Goal: Task Accomplishment & Management: Manage account settings

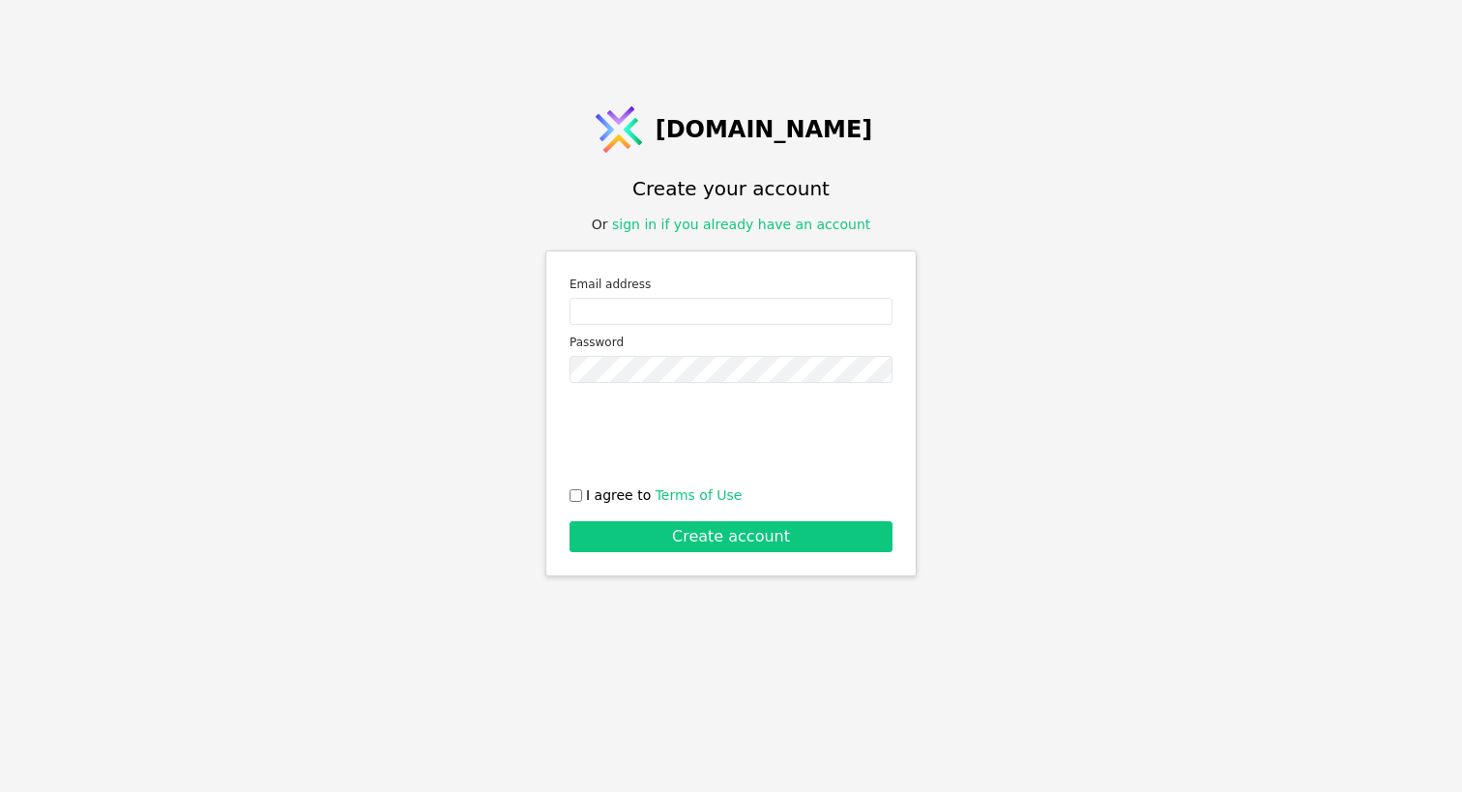
click at [733, 219] on link "sign in if you already have an account" at bounding box center [741, 224] width 258 height 15
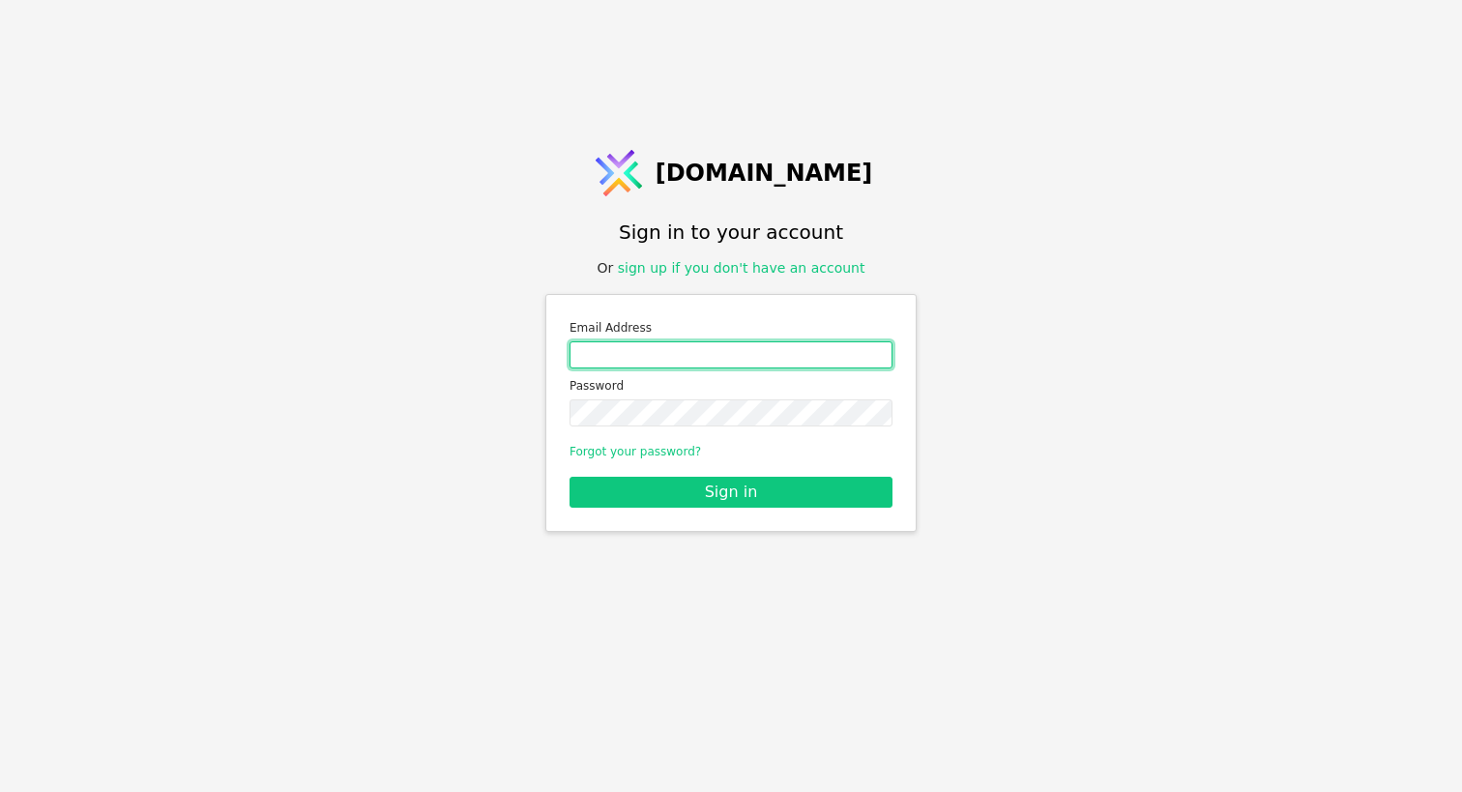
type input "[EMAIL_ADDRESS][DOMAIN_NAME]"
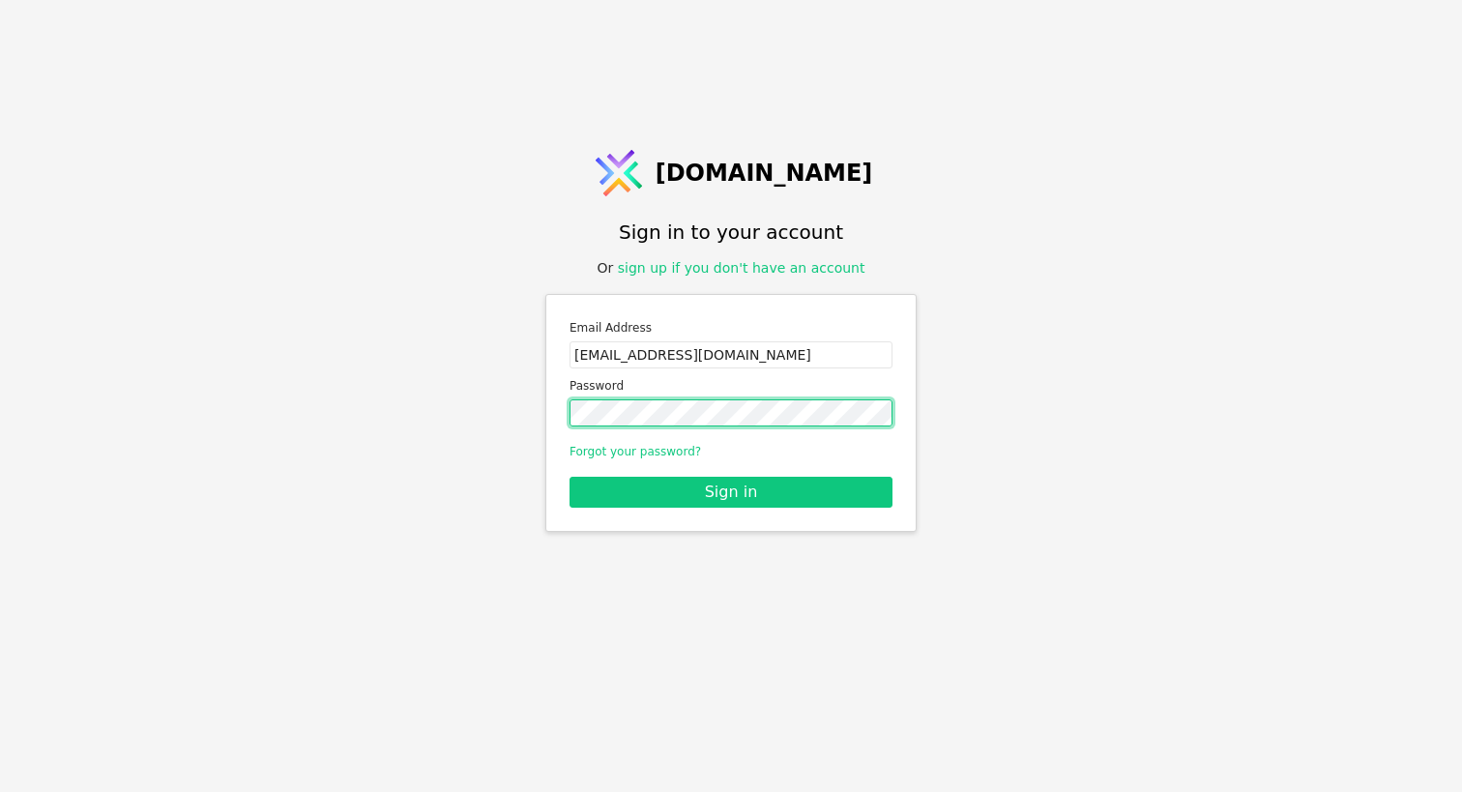
click at [731, 491] on button "Sign in" at bounding box center [731, 492] width 323 height 31
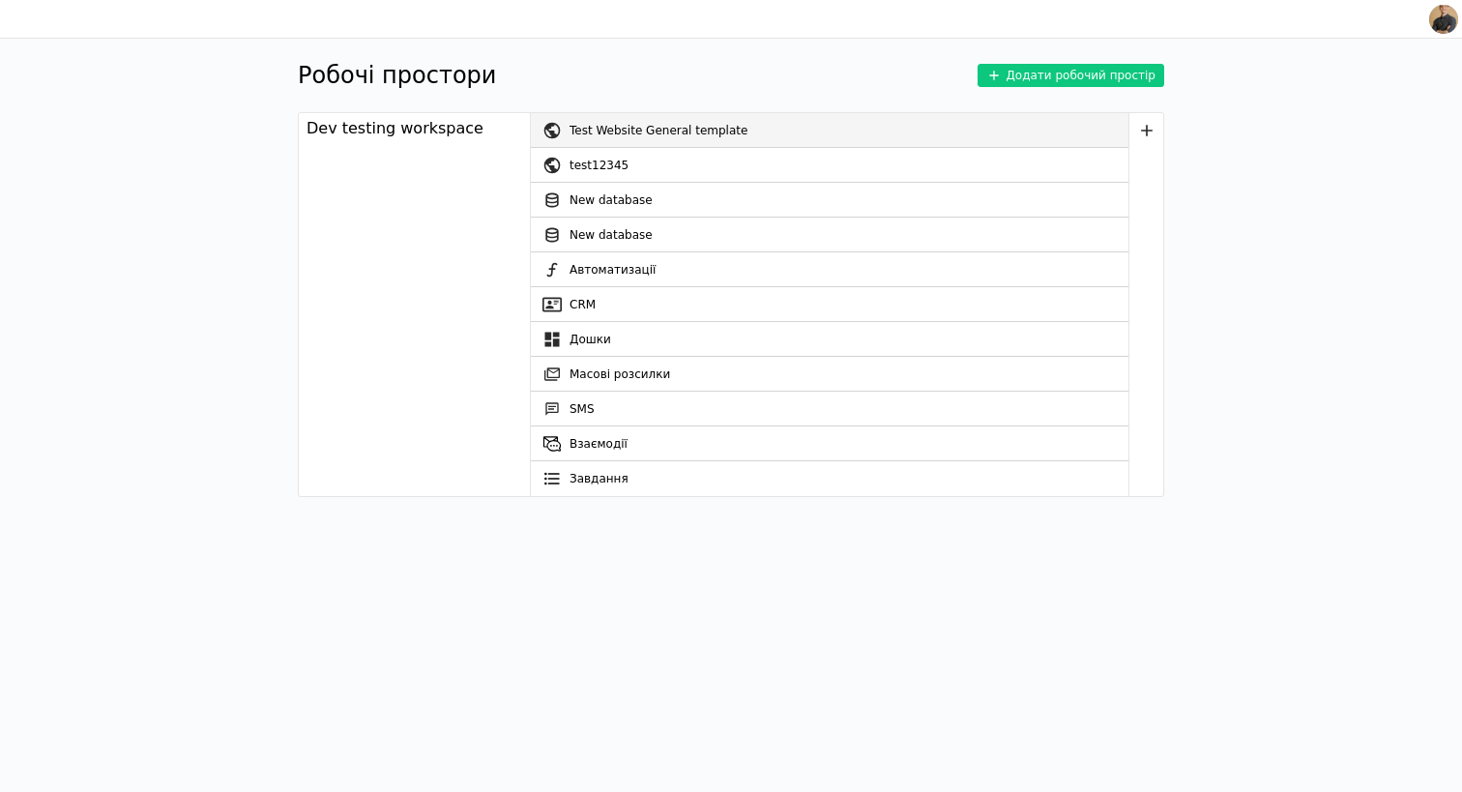
click at [594, 129] on div "Test Website General template" at bounding box center [849, 130] width 559 height 35
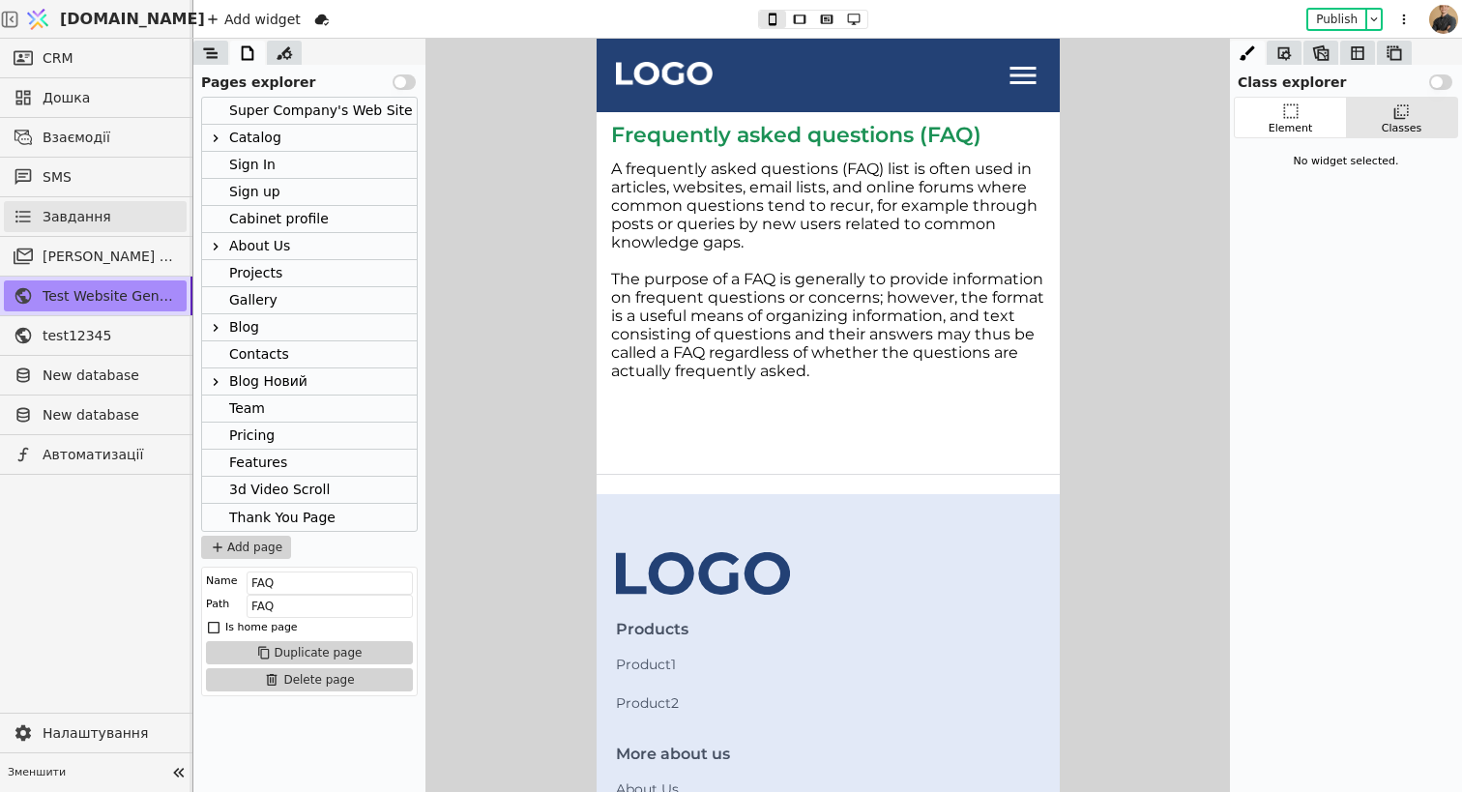
click at [82, 219] on span "Завдання" at bounding box center [77, 217] width 69 height 20
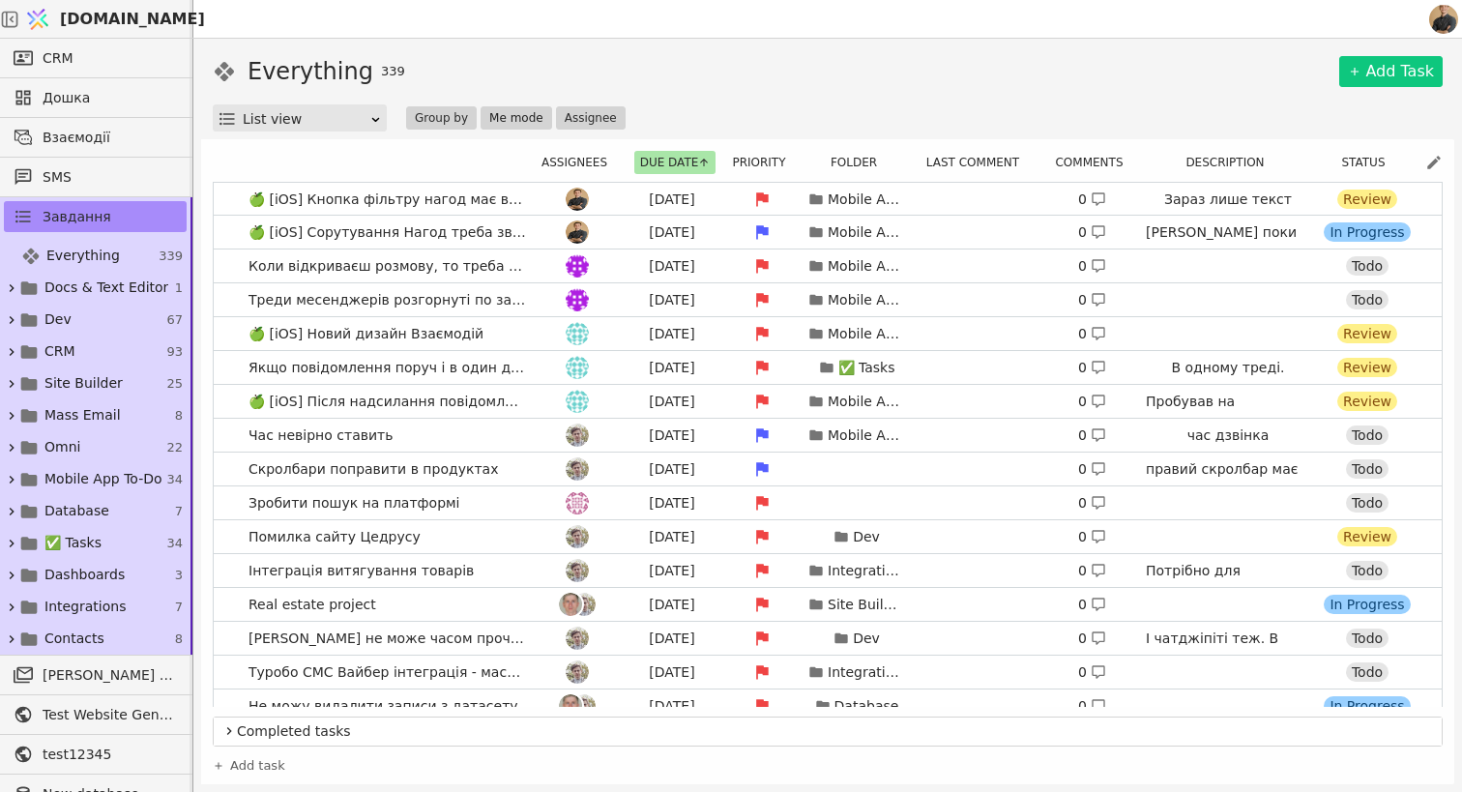
click at [525, 118] on button "Me mode" at bounding box center [517, 117] width 72 height 23
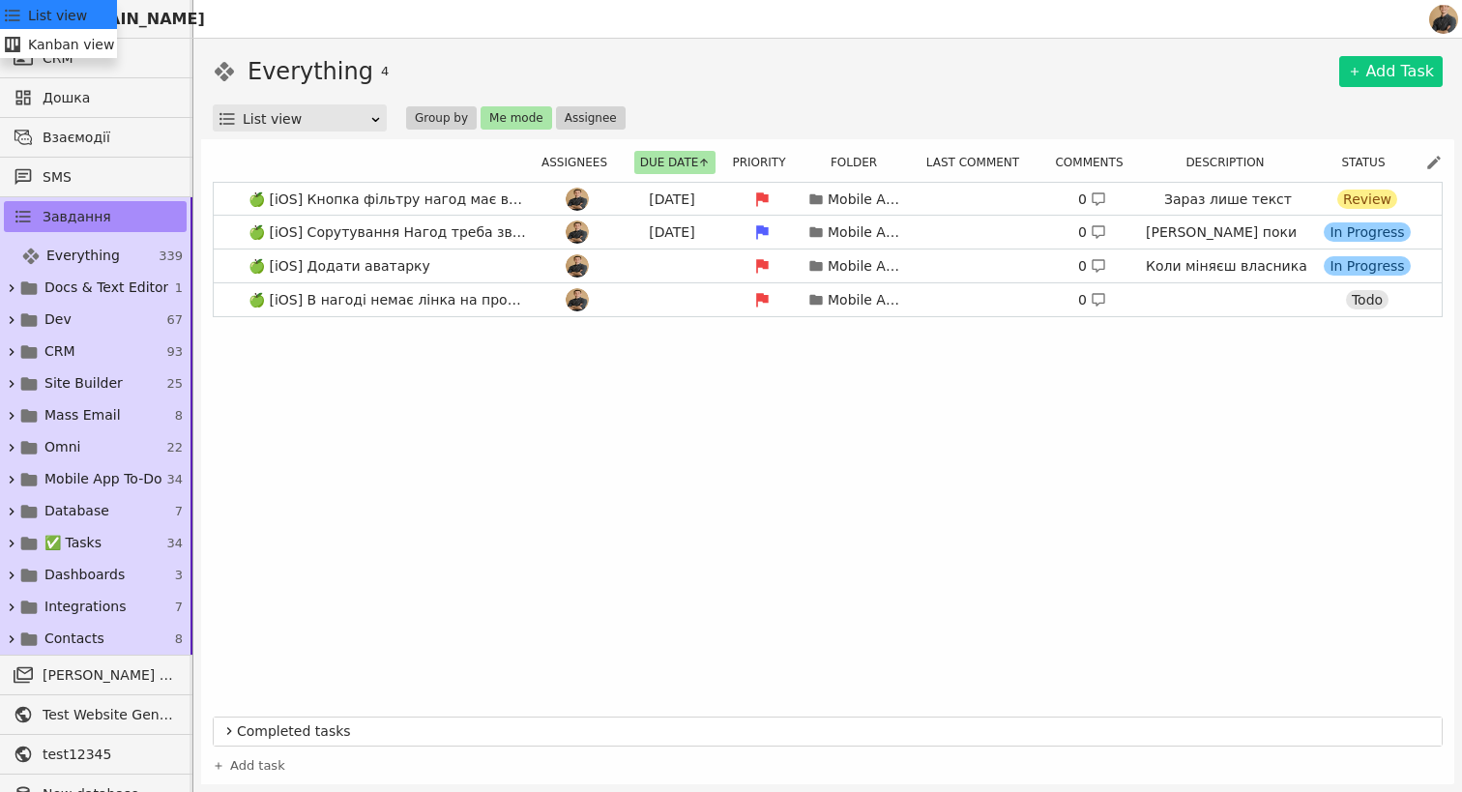
click at [299, 119] on div "List view" at bounding box center [306, 118] width 127 height 27
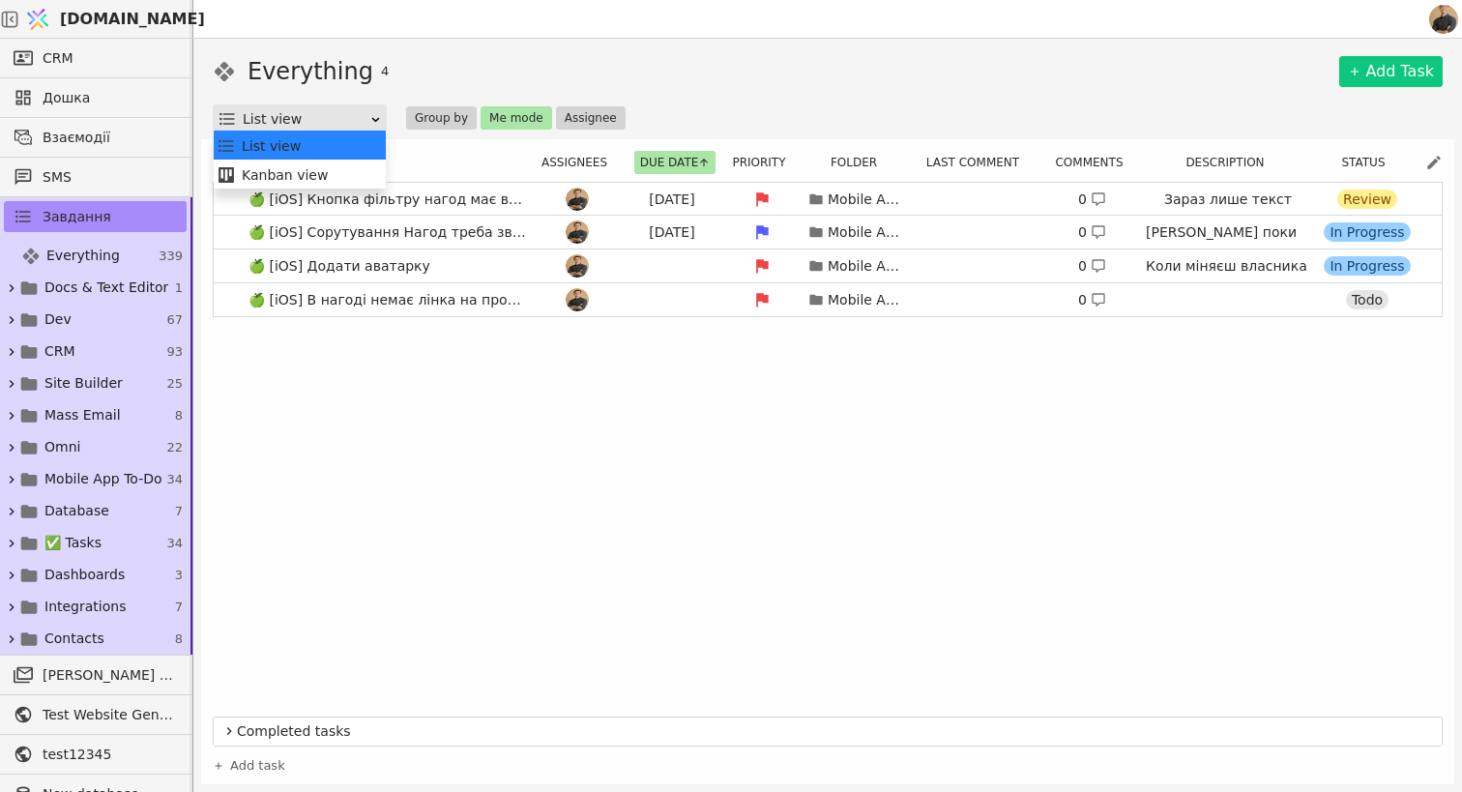
click at [279, 114] on div "List view" at bounding box center [306, 118] width 127 height 27
click at [265, 174] on div "Kanban view" at bounding box center [300, 175] width 166 height 29
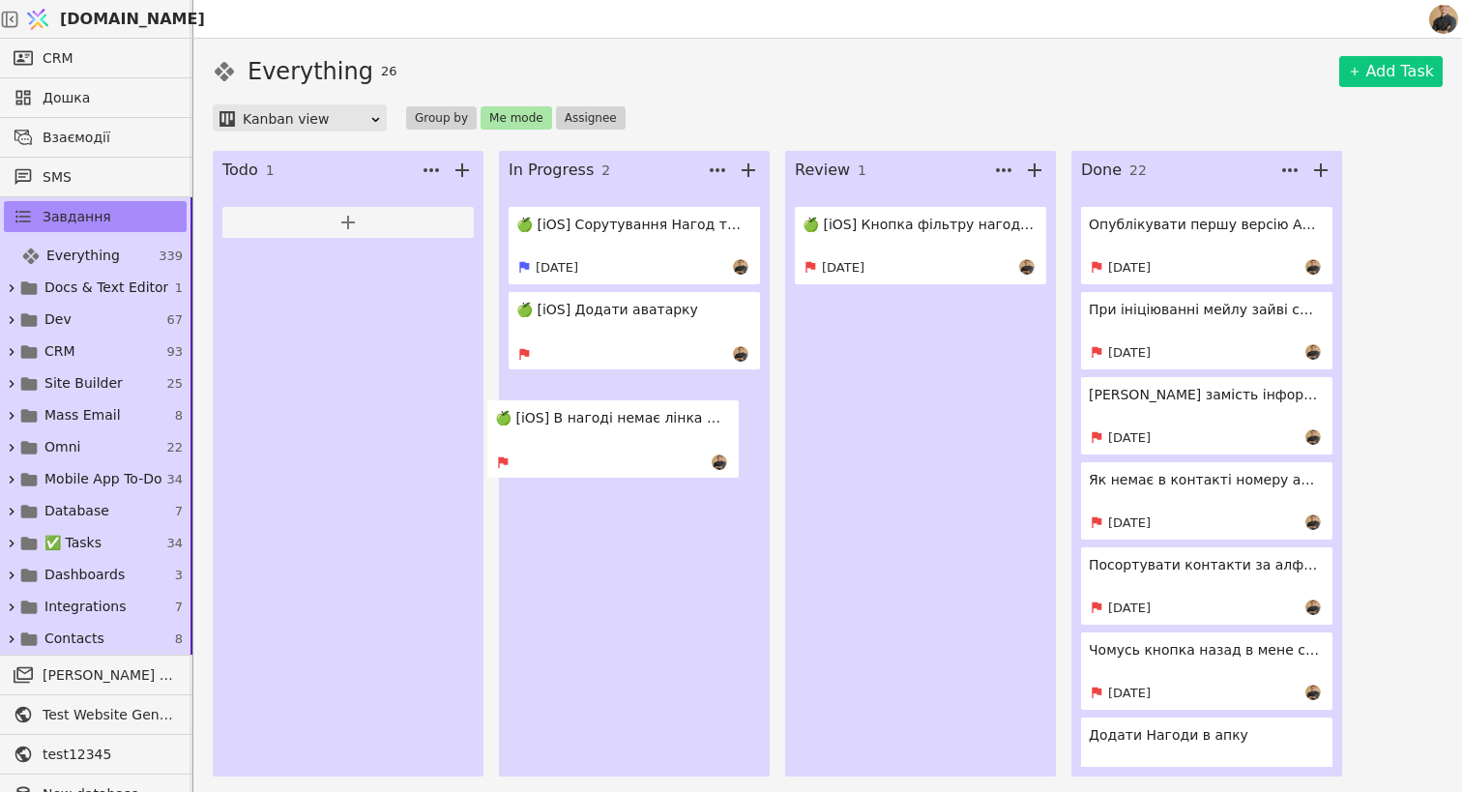
drag, startPoint x: 336, startPoint y: 235, endPoint x: 610, endPoint y: 427, distance: 334.5
drag, startPoint x: 346, startPoint y: 257, endPoint x: 657, endPoint y: 445, distance: 363.5
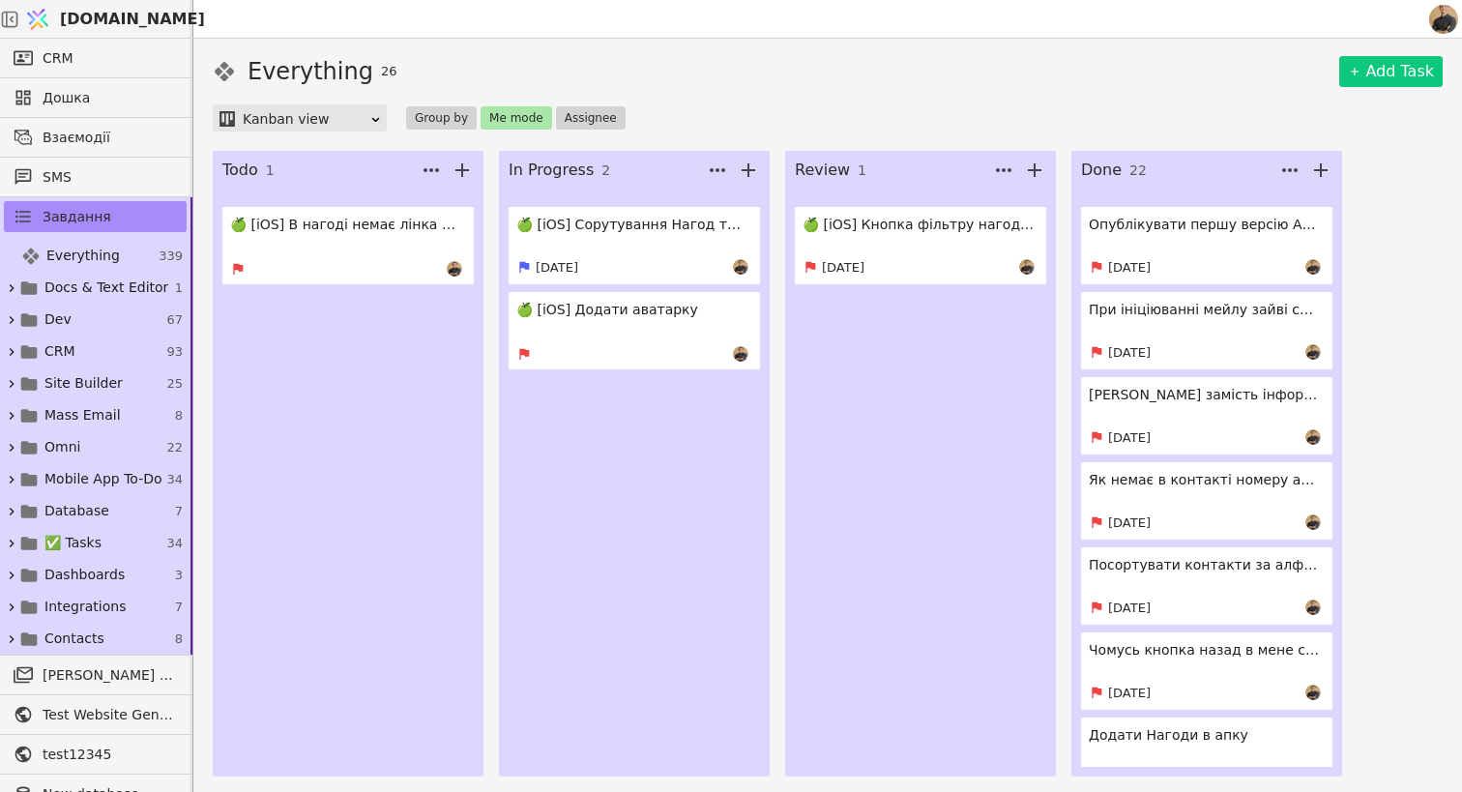
click at [344, 269] on div at bounding box center [346, 268] width 232 height 15
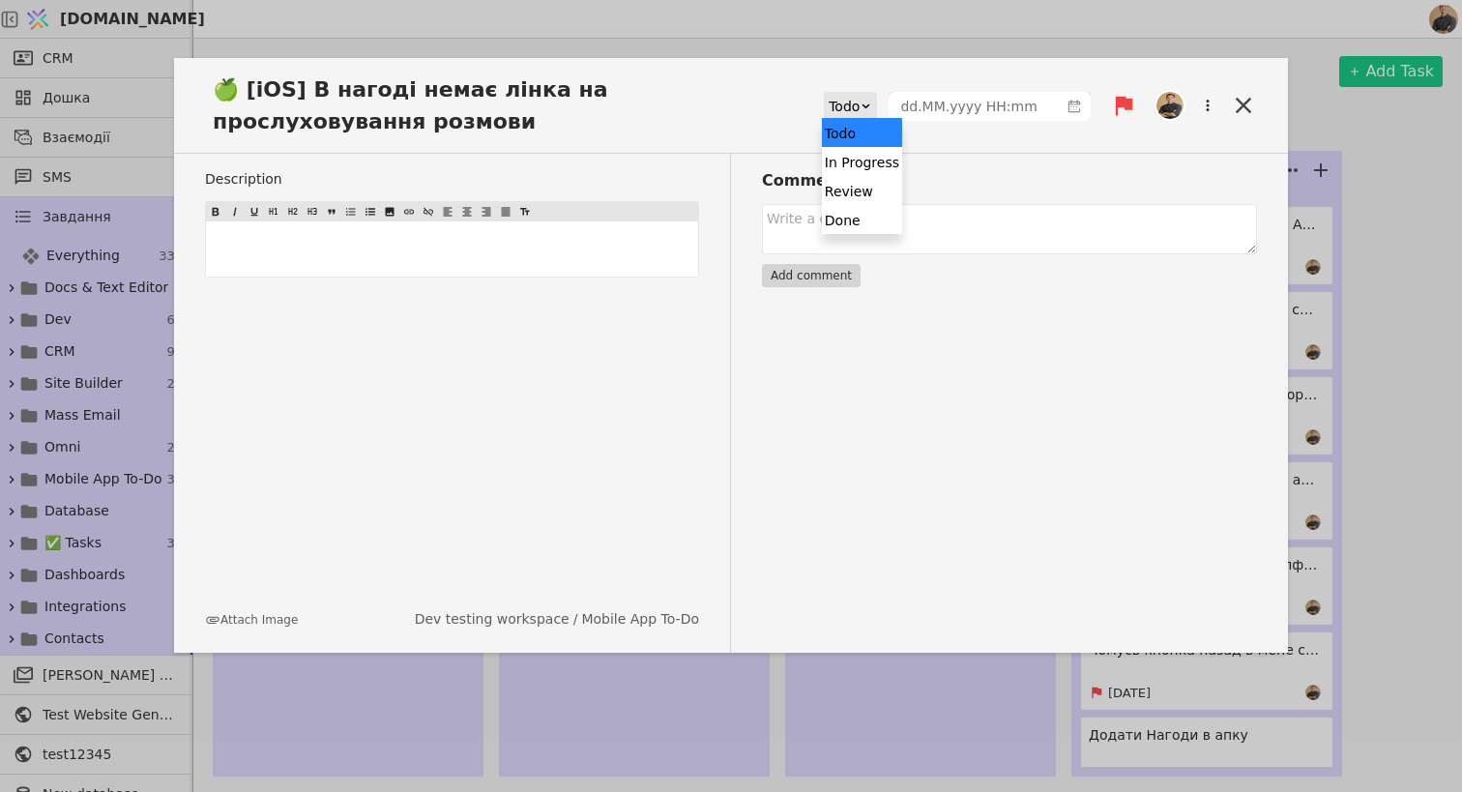
click at [852, 114] on div "Todo" at bounding box center [844, 106] width 31 height 27
click at [867, 160] on div "In Progress" at bounding box center [862, 161] width 80 height 29
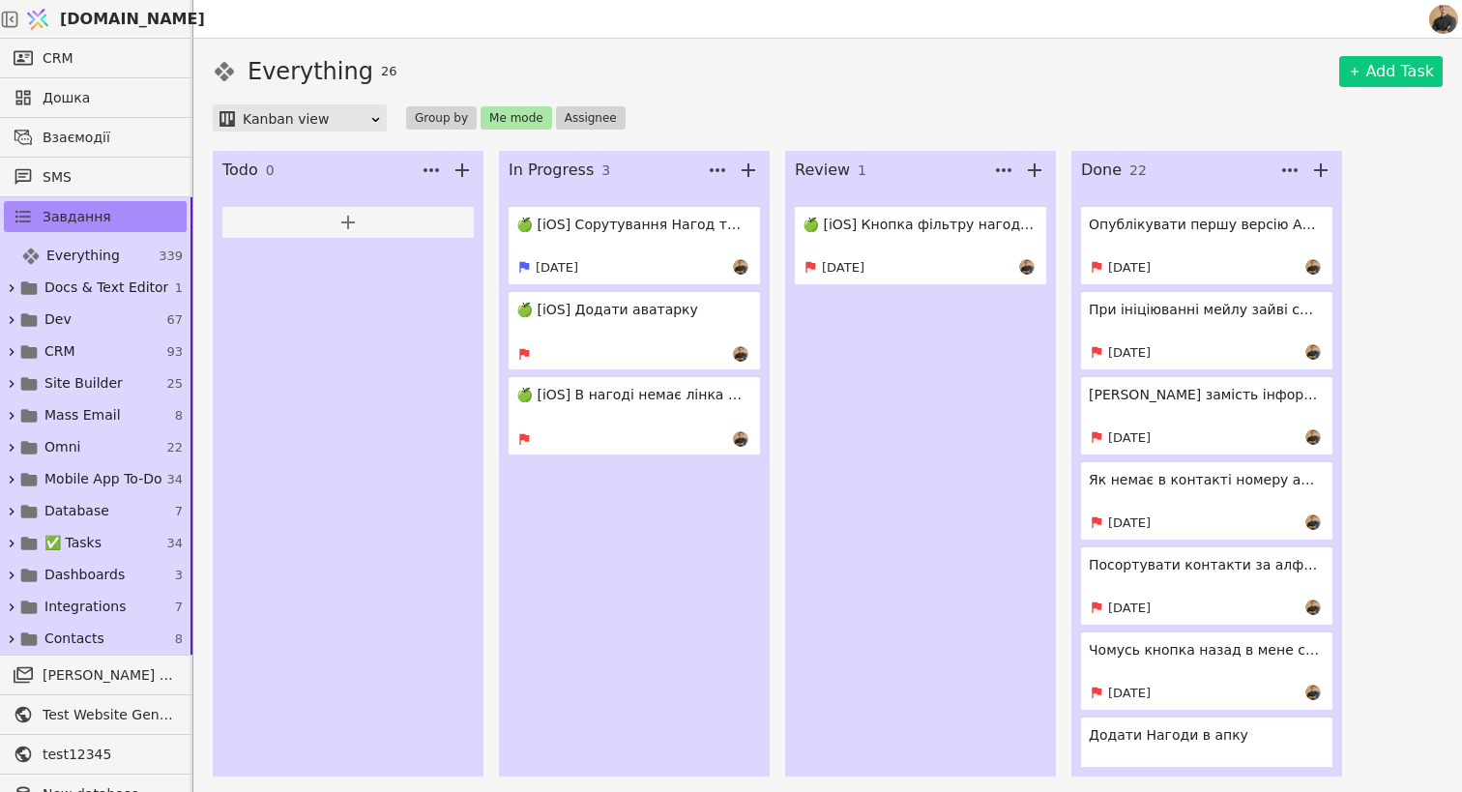
click at [721, 244] on link "🍏 [iOS] Сорутування Нагод треба зверху ті в яких були новіші взаємодії [DATE]" at bounding box center [634, 245] width 251 height 77
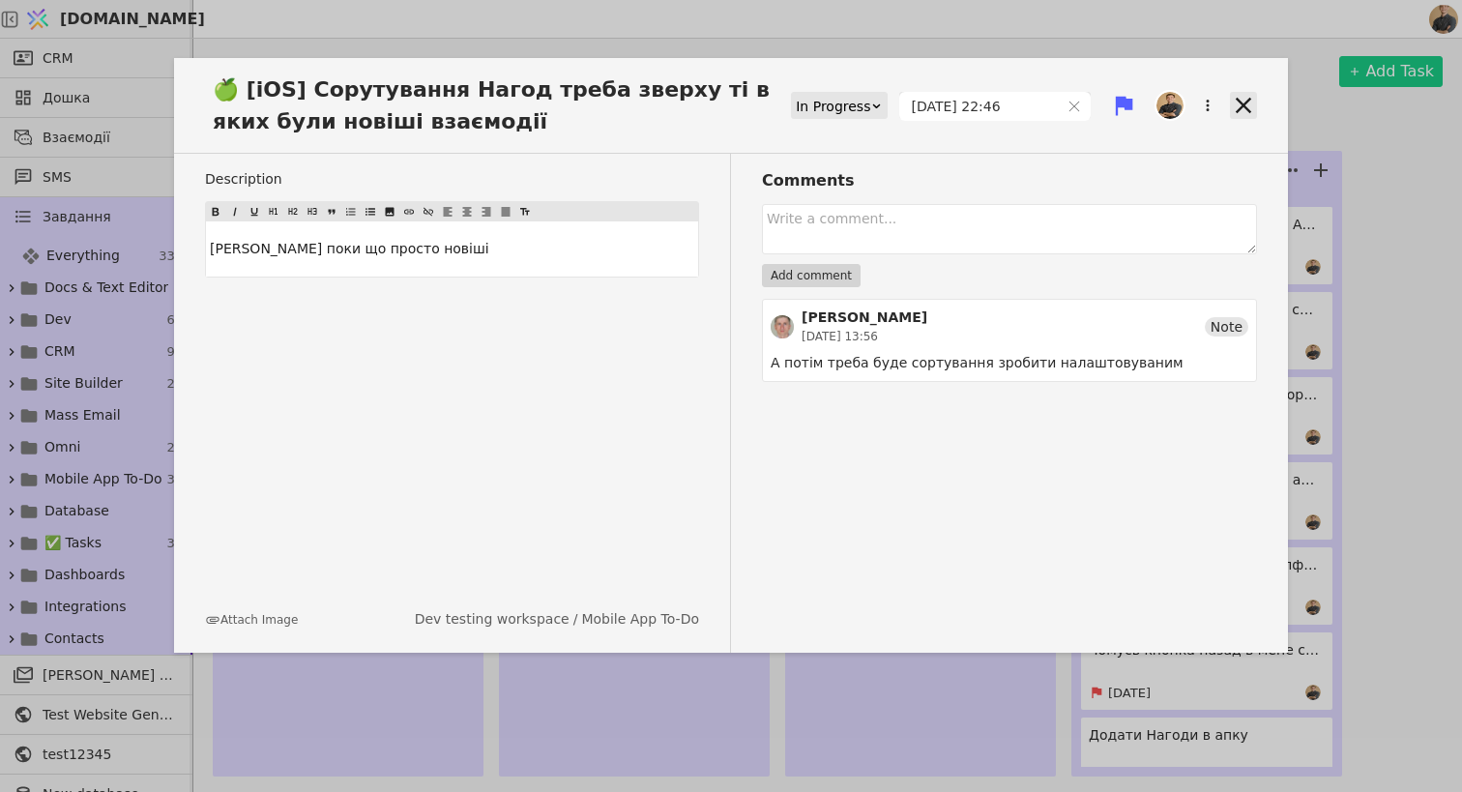
click at [1244, 104] on icon at bounding box center [1243, 105] width 15 height 15
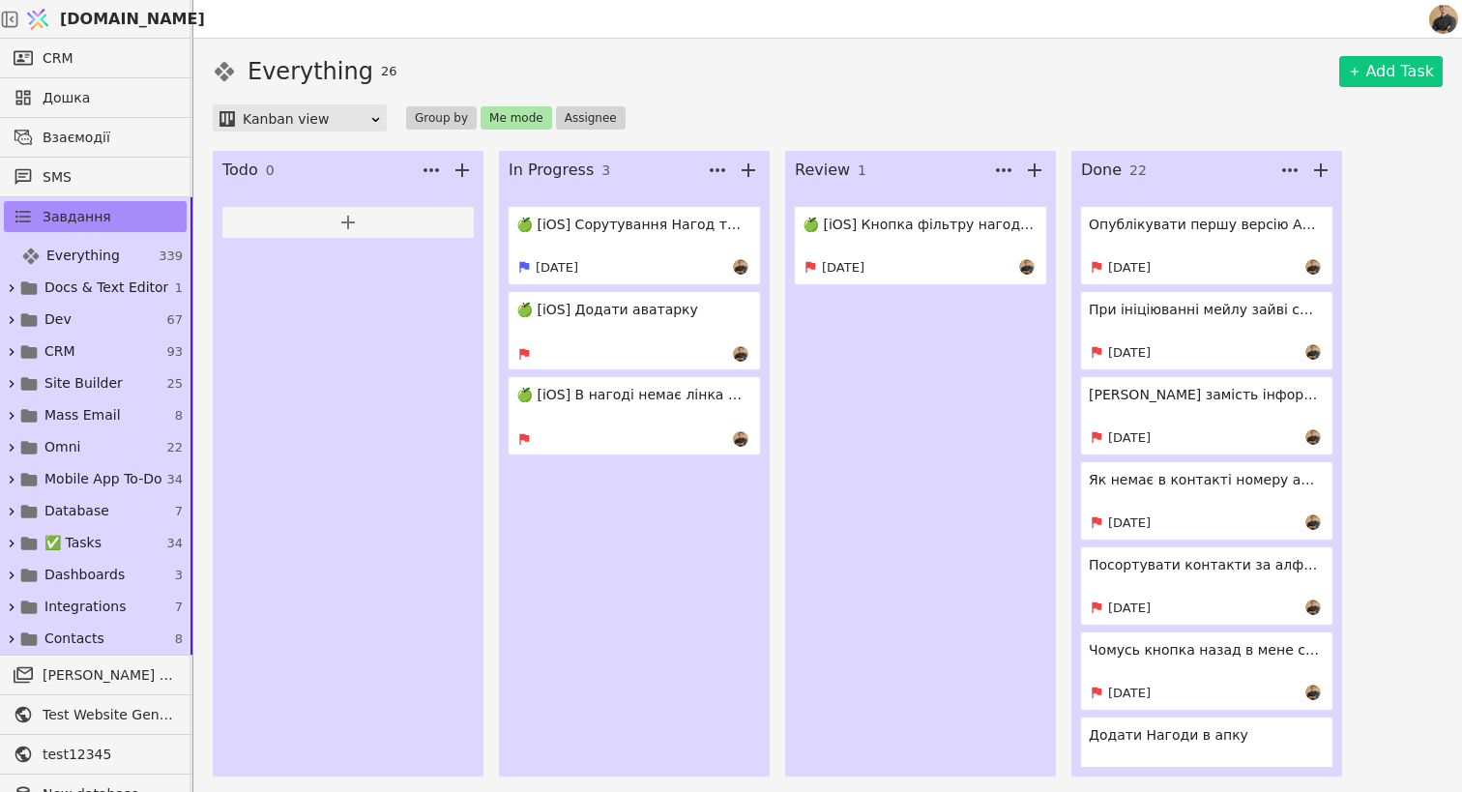
click at [614, 332] on link "🍏 [iOS] Додати аватарку" at bounding box center [634, 330] width 251 height 77
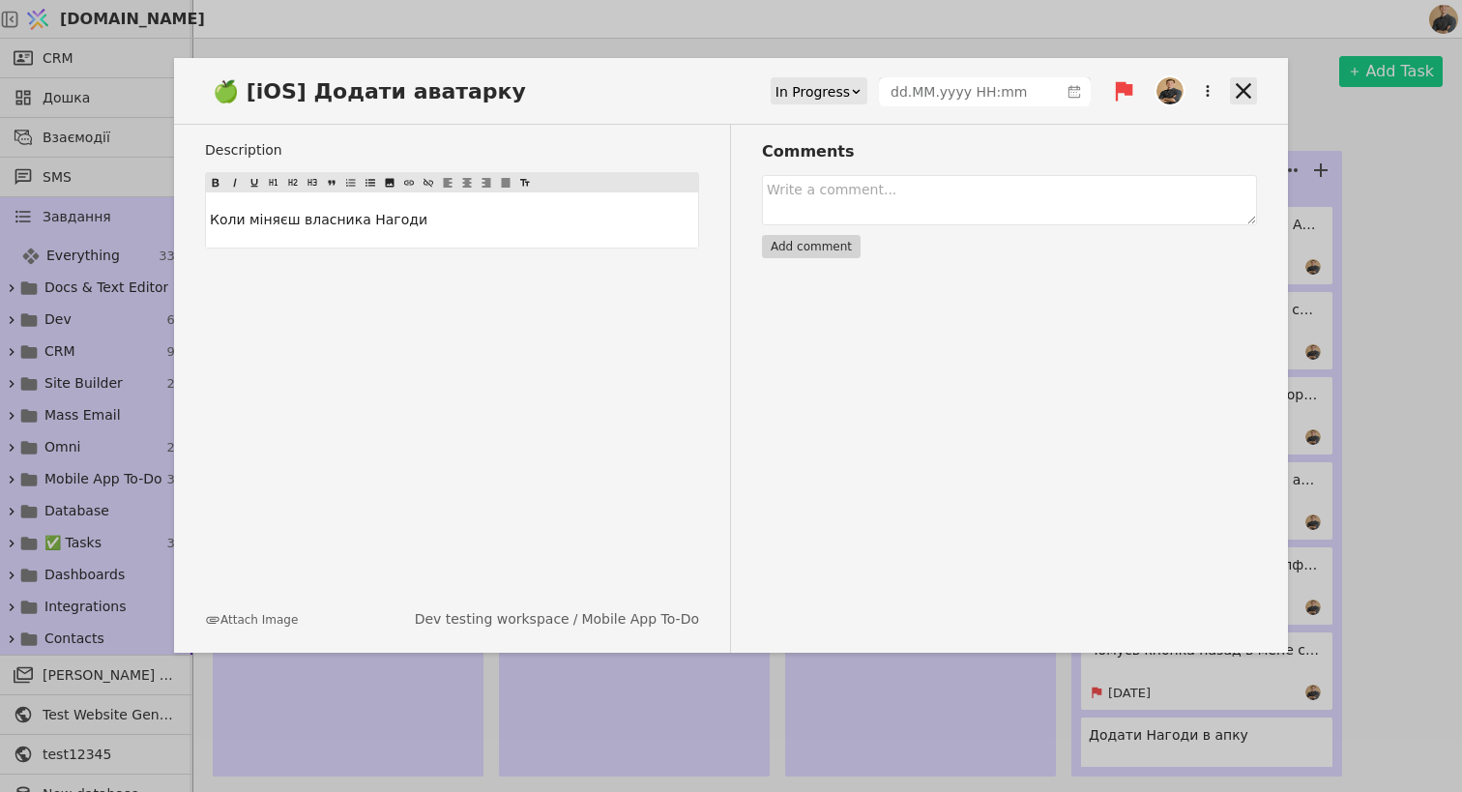
click at [1251, 82] on icon at bounding box center [1243, 90] width 27 height 27
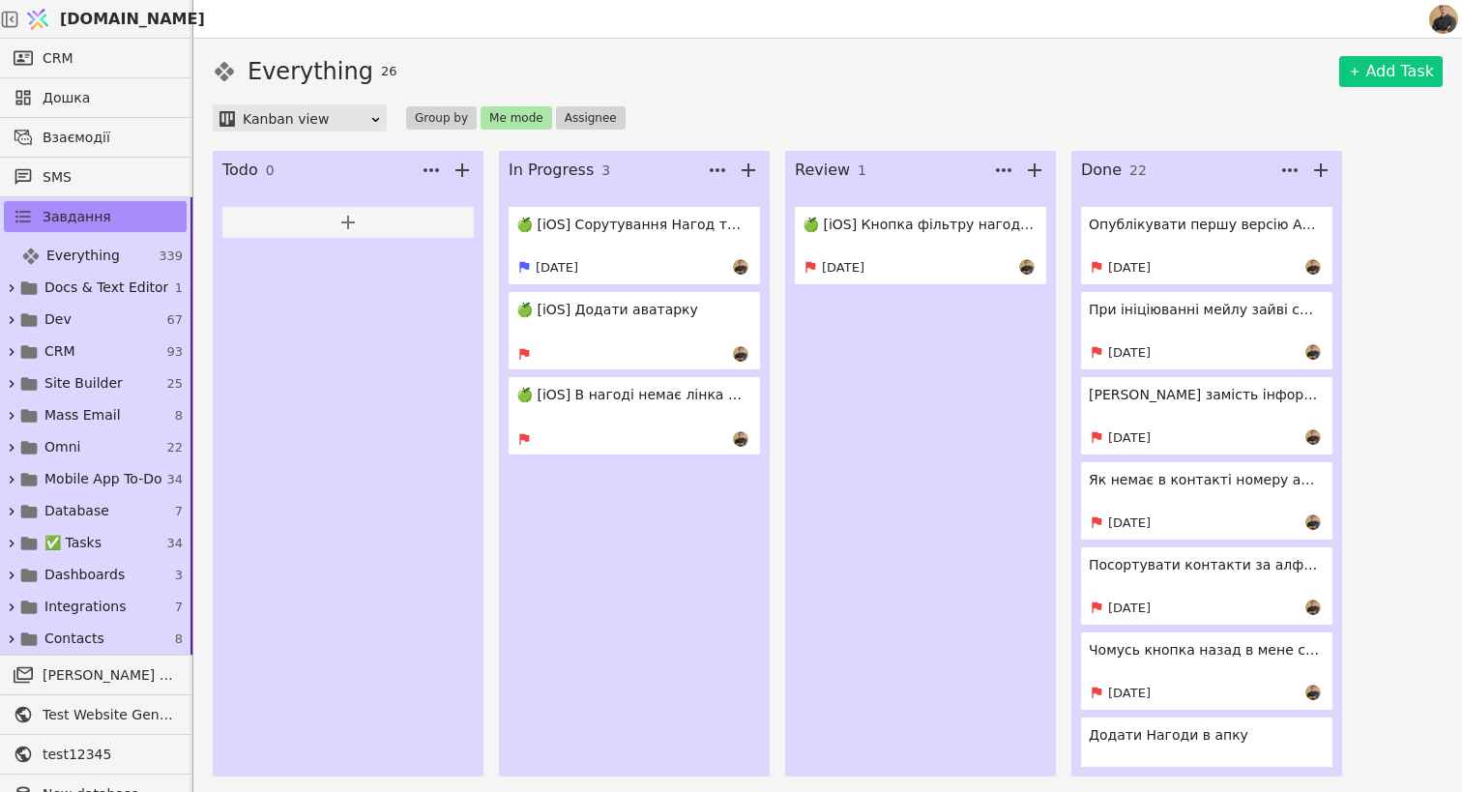
click at [677, 245] on link "🍏 [iOS] Сорутування Нагод треба зверху ті в яких були новіші взаємодії [DATE]" at bounding box center [634, 245] width 251 height 77
click at [943, 246] on link "🍏 [iOS] Кнопка фільтру нагод має вся спрацьовувати Aug 18" at bounding box center [920, 245] width 251 height 77
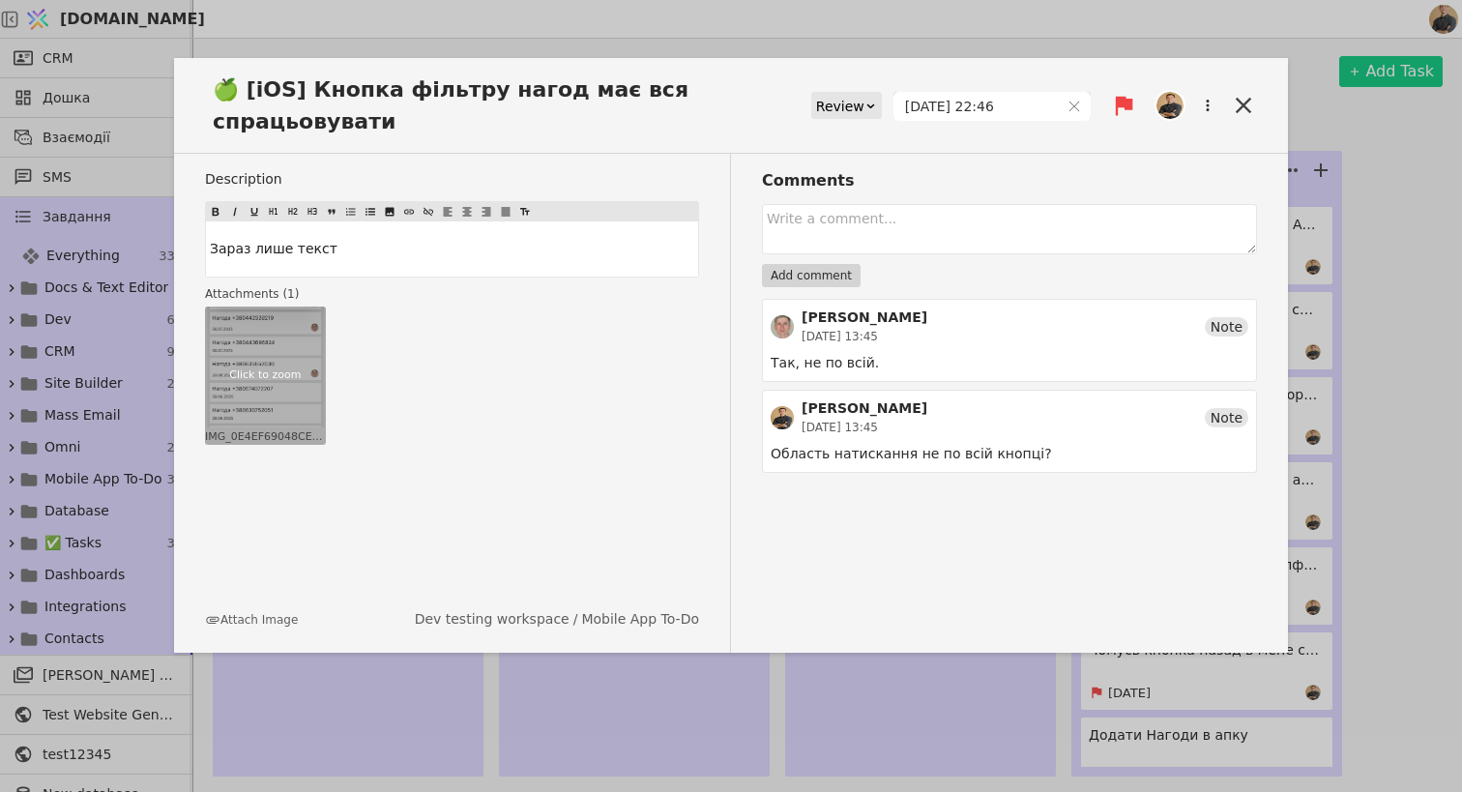
click at [286, 362] on div "Click to zoom" at bounding box center [265, 376] width 121 height 138
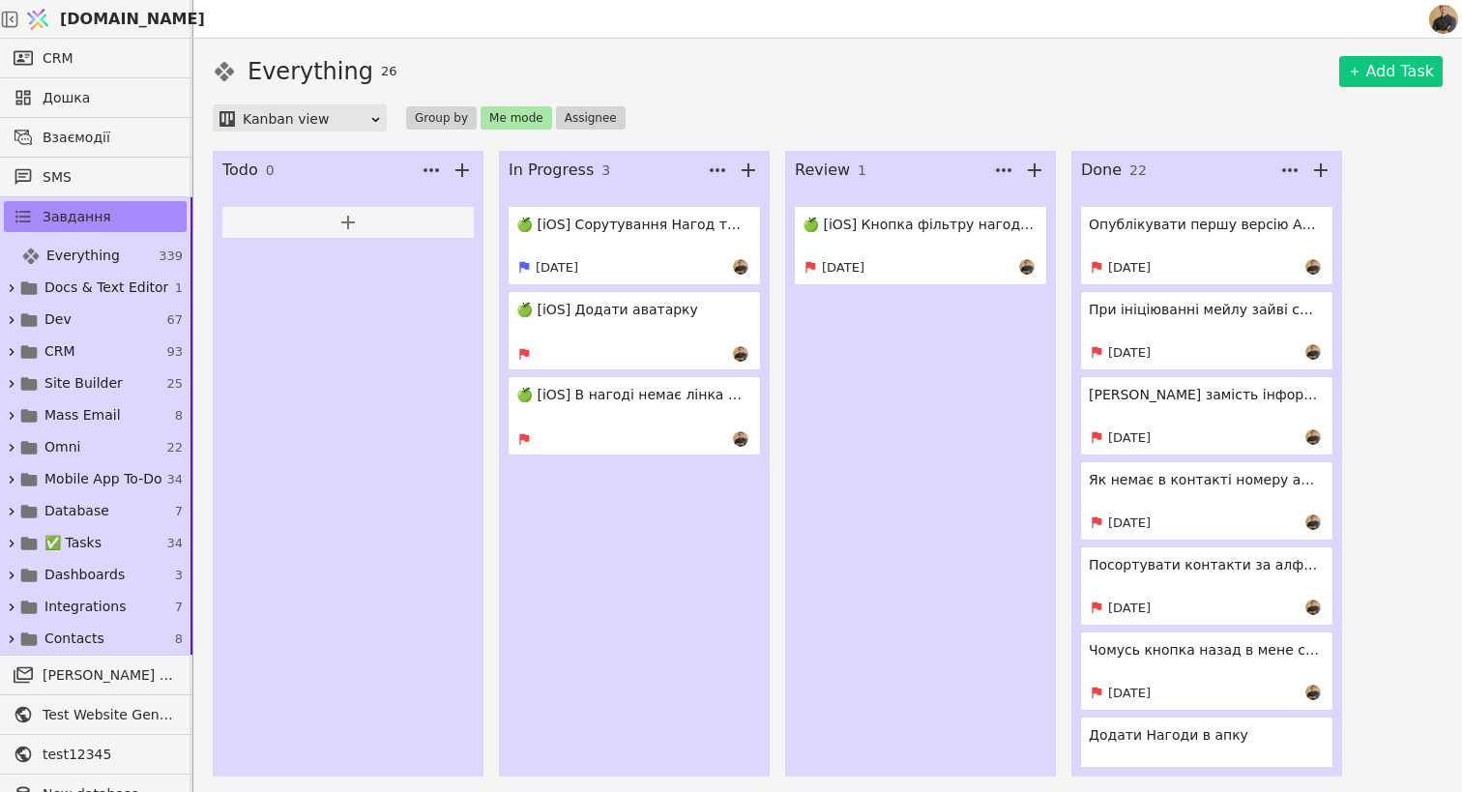
click at [944, 501] on div "🍏 [iOS] Кнопка фільтру нагод має вся спрацьовувати Aug 18" at bounding box center [920, 483] width 251 height 568
click at [516, 121] on button "Me mode" at bounding box center [517, 117] width 72 height 23
click at [578, 119] on button "Assignee" at bounding box center [591, 117] width 70 height 23
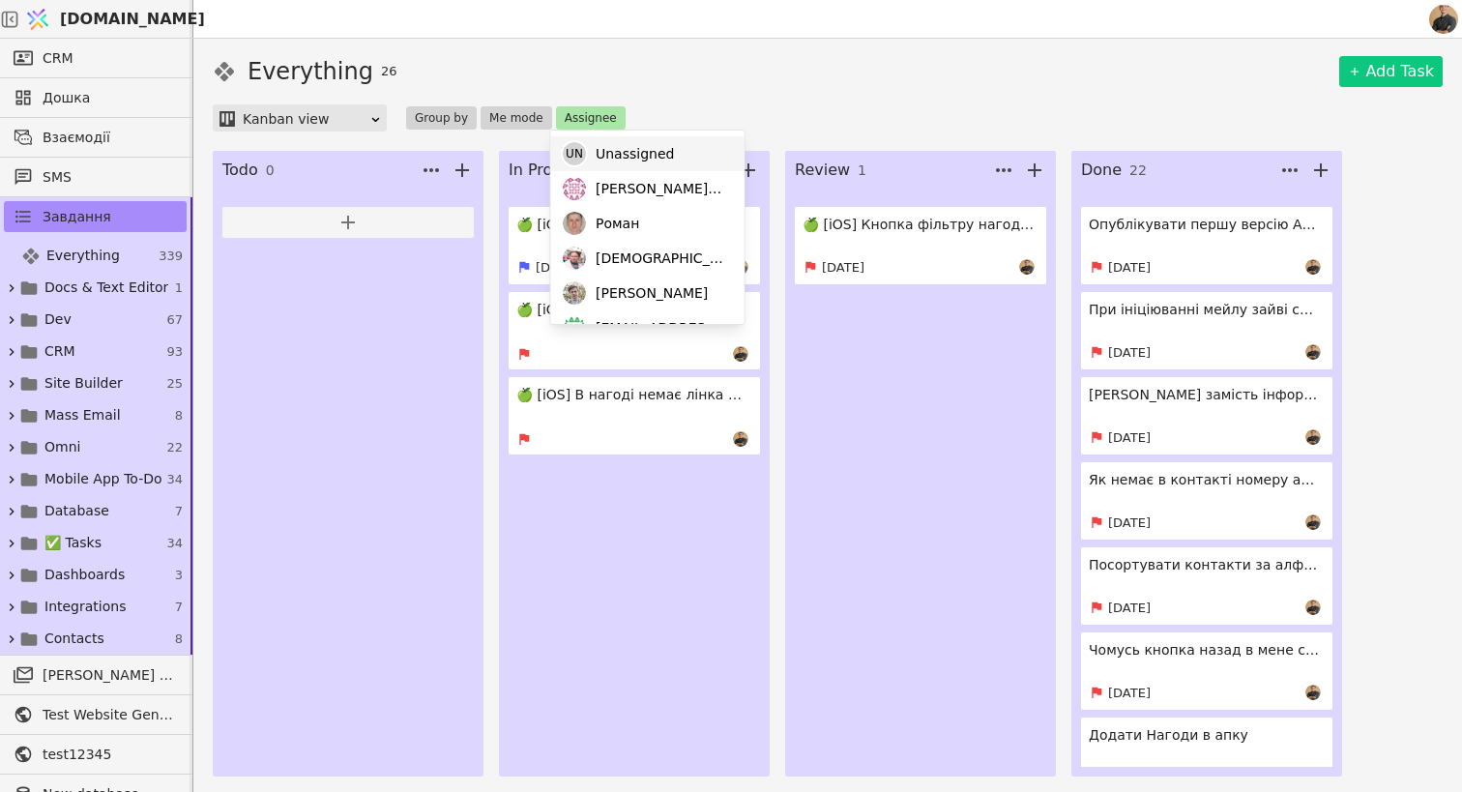
click at [597, 158] on span "Unassigned" at bounding box center [635, 154] width 78 height 20
click at [591, 149] on div "Un Unassigned" at bounding box center [647, 153] width 193 height 35
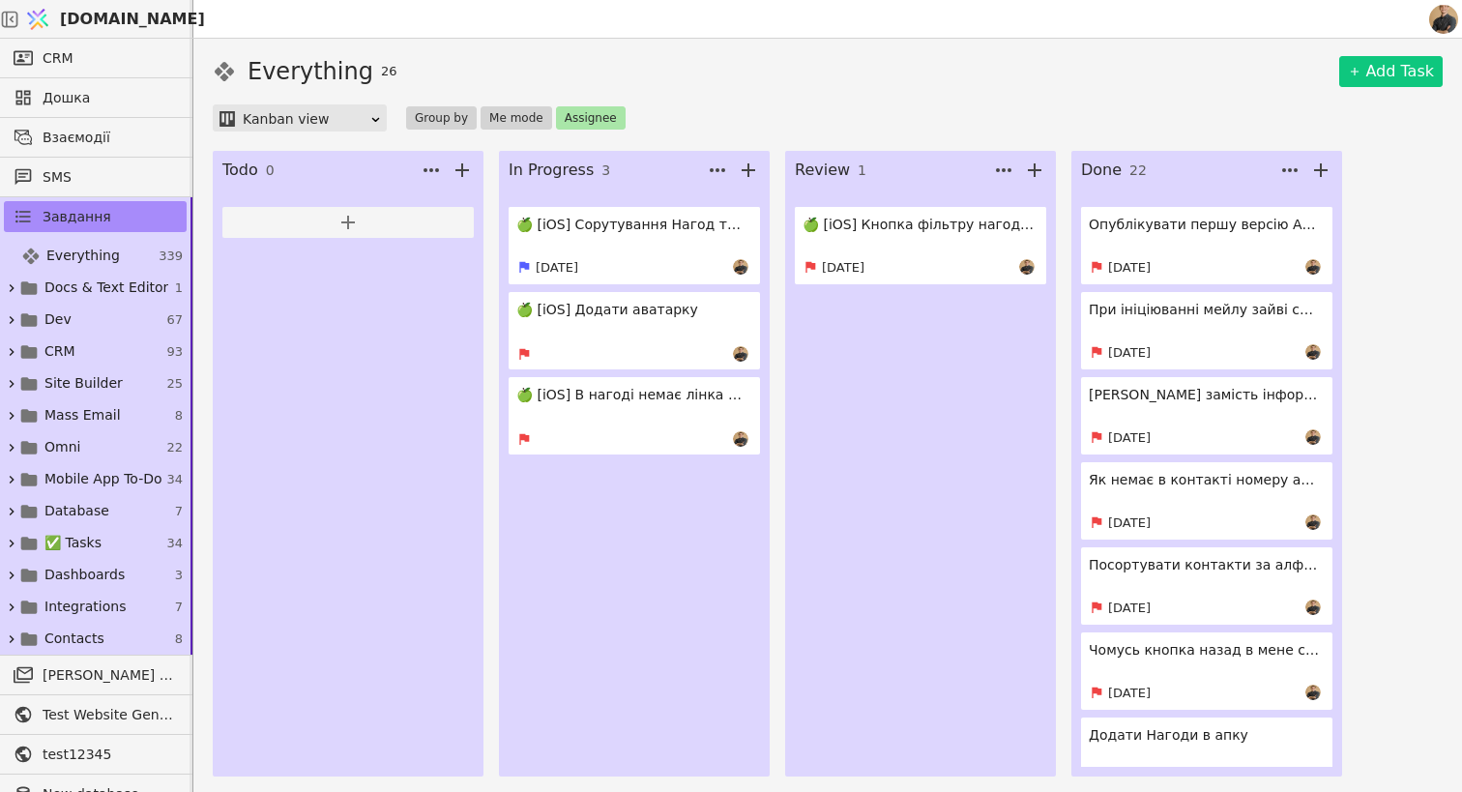
click at [743, 73] on div "Everything 26 Add Task" at bounding box center [828, 71] width 1230 height 35
click at [568, 106] on button "Assignee" at bounding box center [591, 117] width 70 height 23
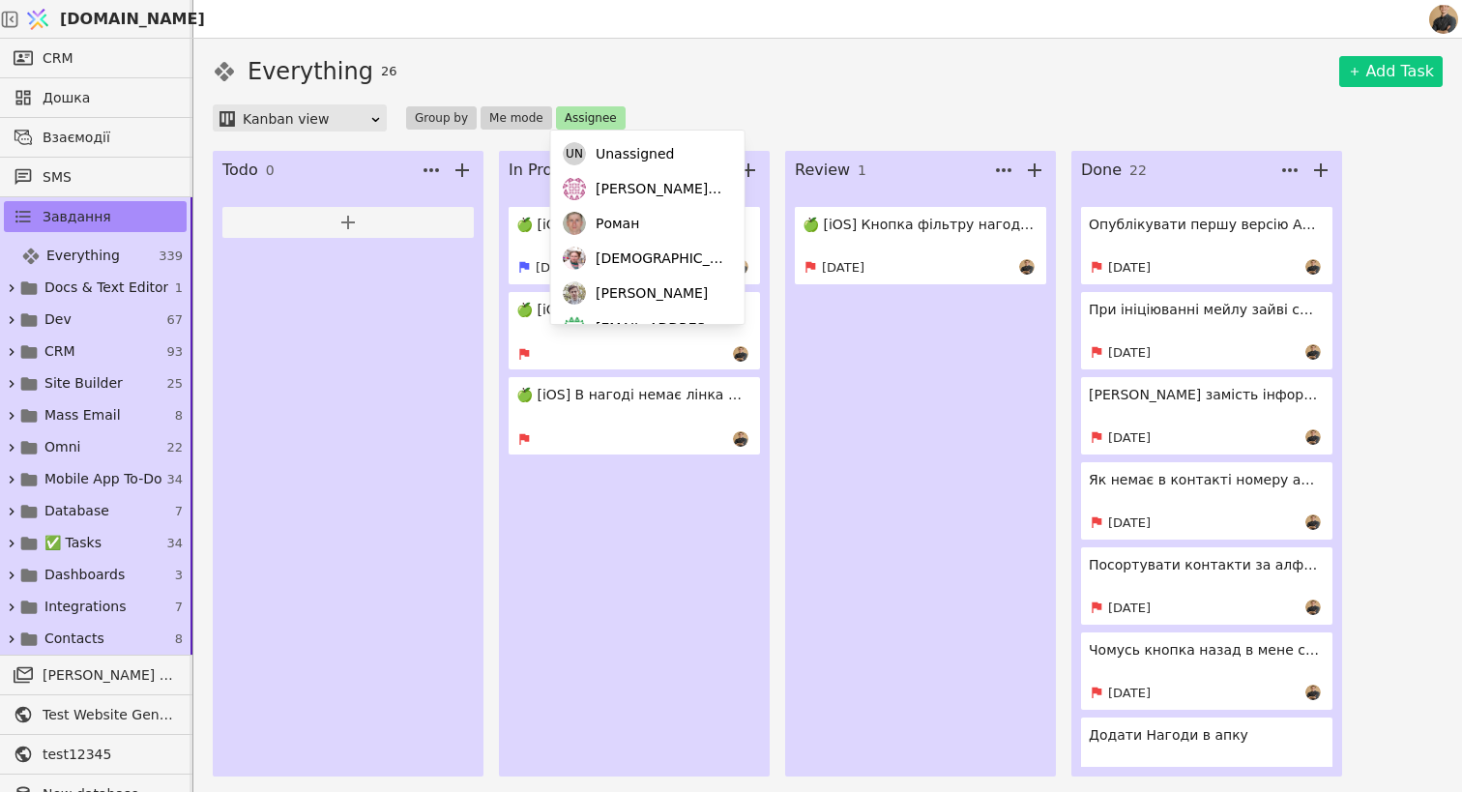
click at [570, 119] on button "Assignee" at bounding box center [591, 117] width 70 height 23
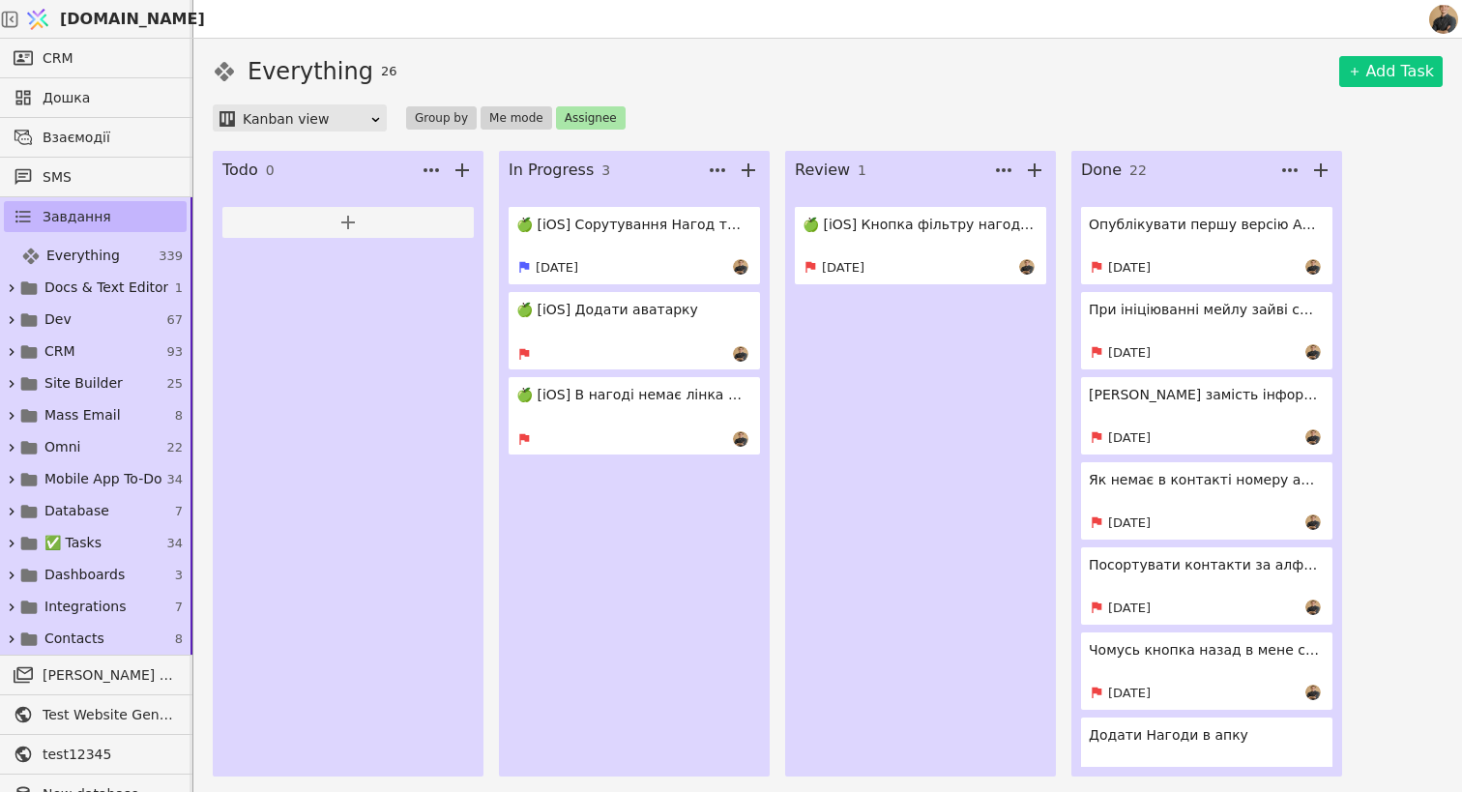
click at [73, 213] on span "Завдання" at bounding box center [77, 217] width 69 height 20
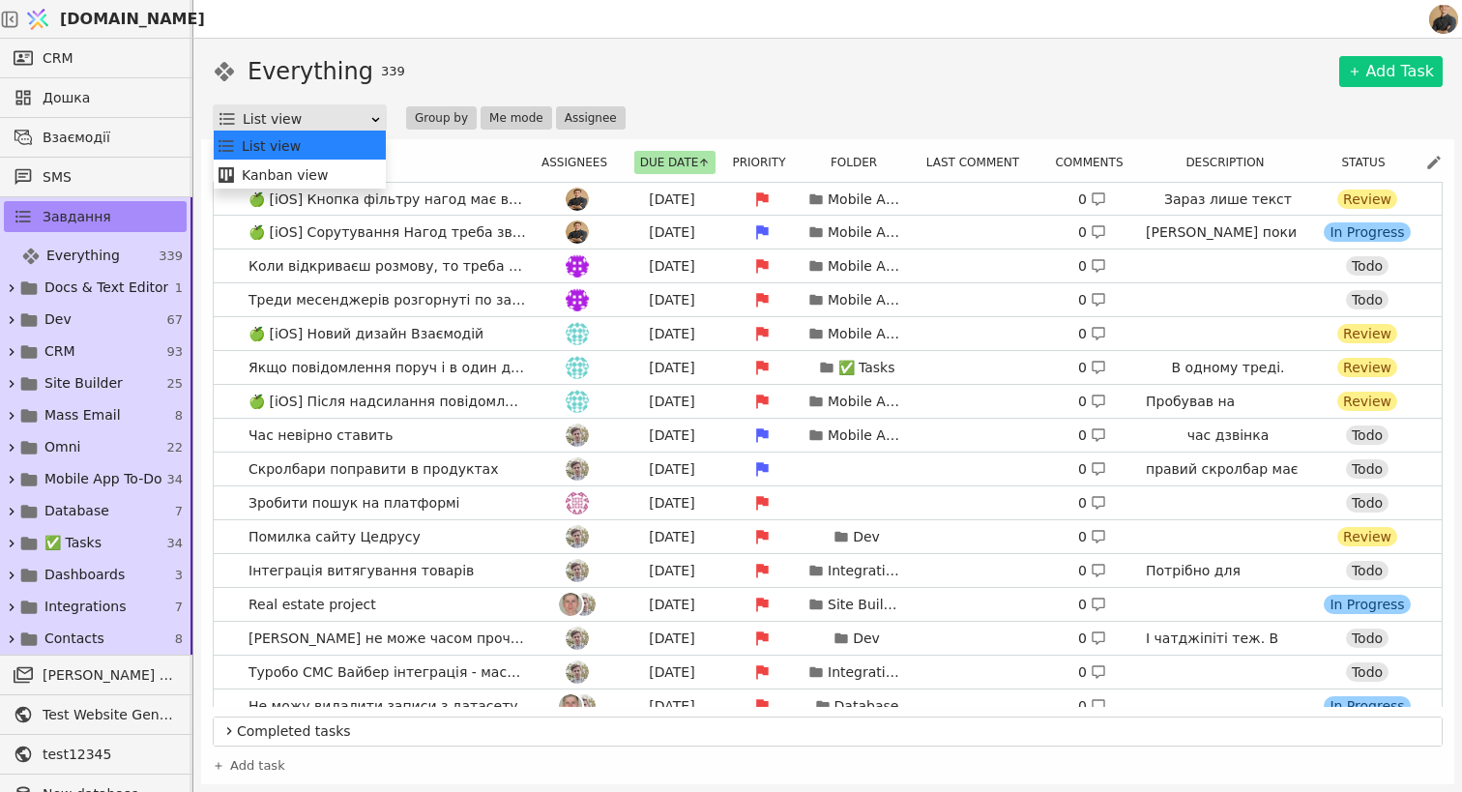
click at [324, 122] on div "List view" at bounding box center [306, 118] width 127 height 27
click at [309, 179] on div "Kanban view" at bounding box center [300, 175] width 166 height 29
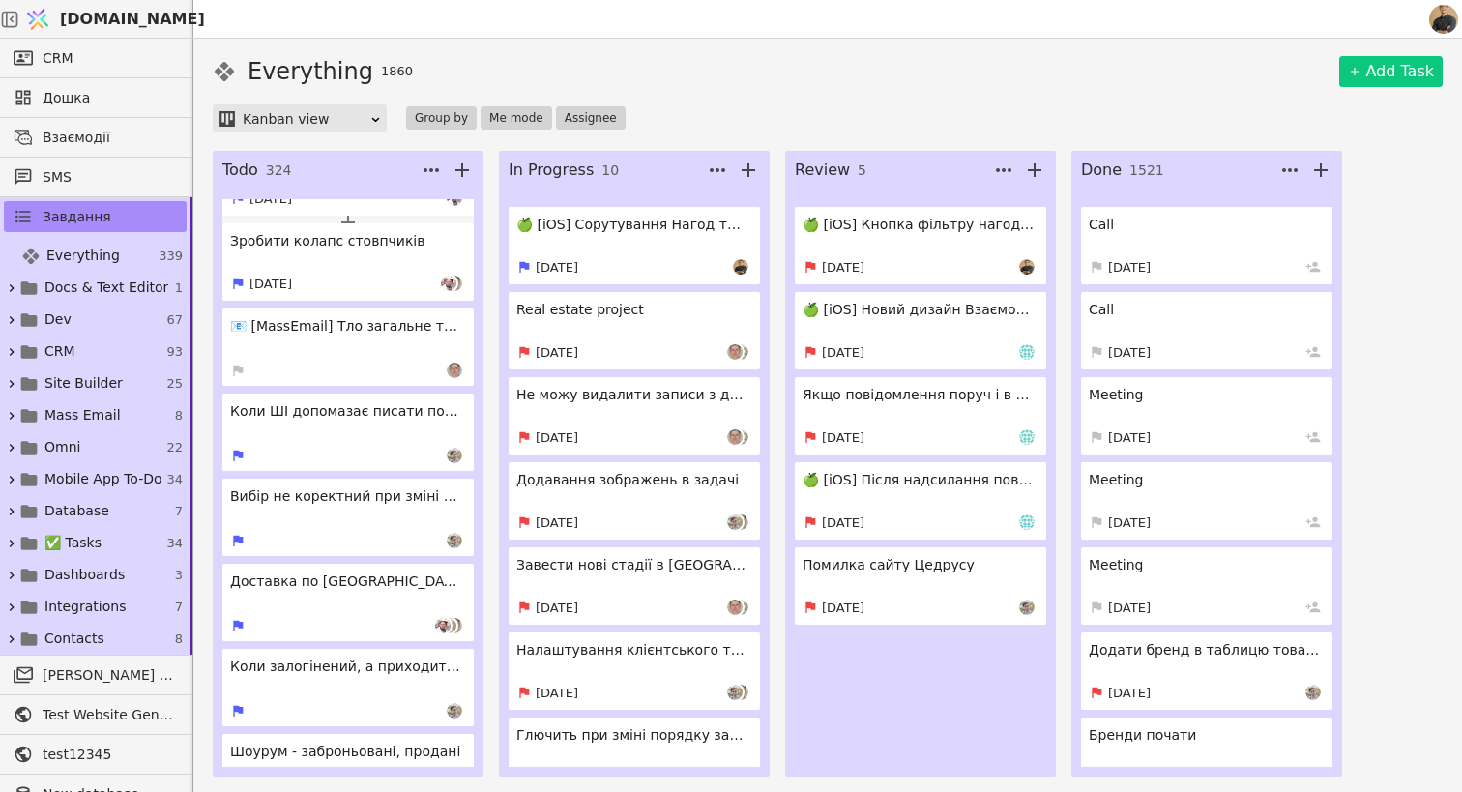
scroll to position [6204, 0]
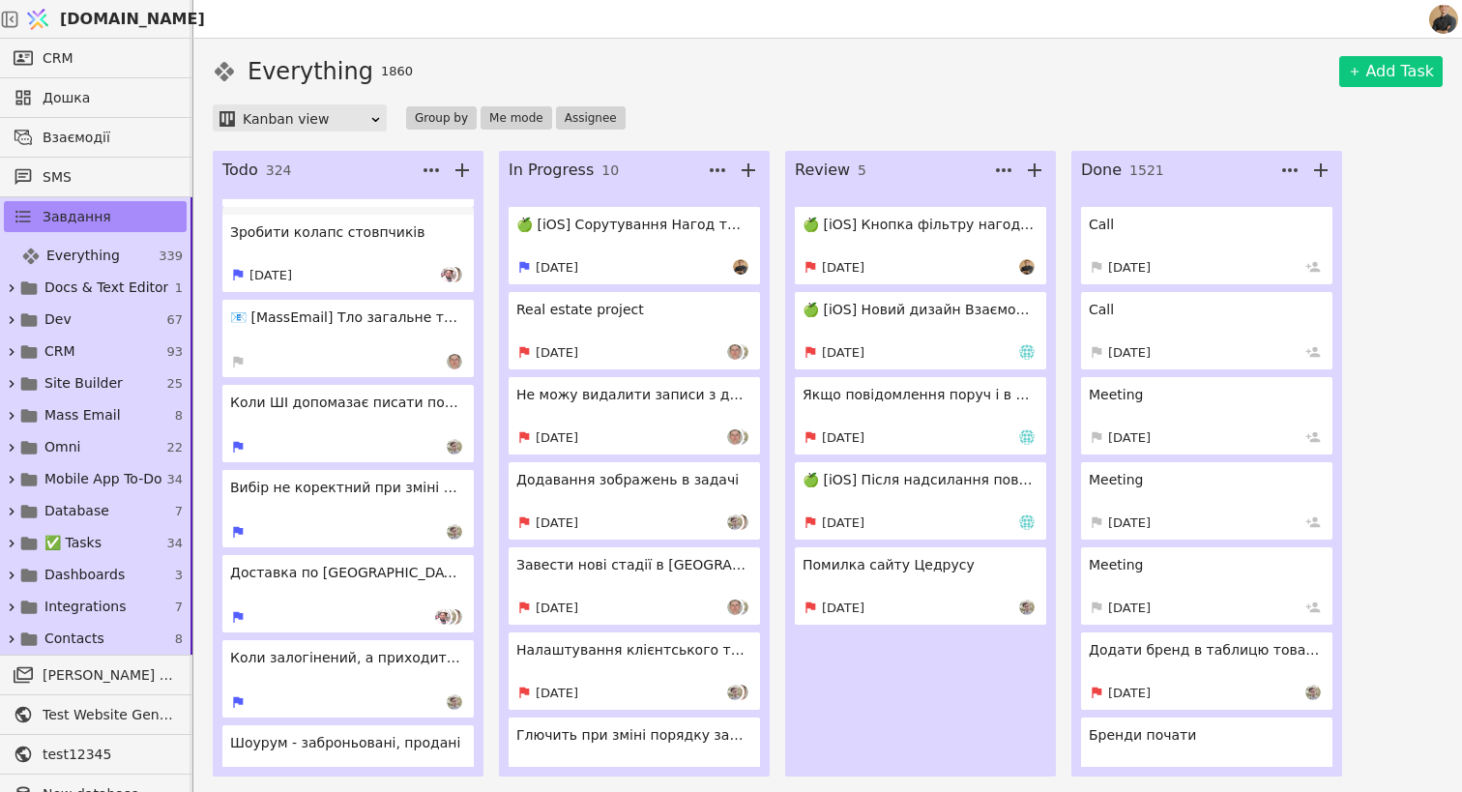
click at [432, 108] on button "Group by" at bounding box center [441, 117] width 71 height 23
click at [450, 187] on span "List" at bounding box center [455, 184] width 23 height 20
click at [443, 120] on button "Group by" at bounding box center [441, 117] width 71 height 23
click at [451, 149] on span "None" at bounding box center [462, 152] width 36 height 20
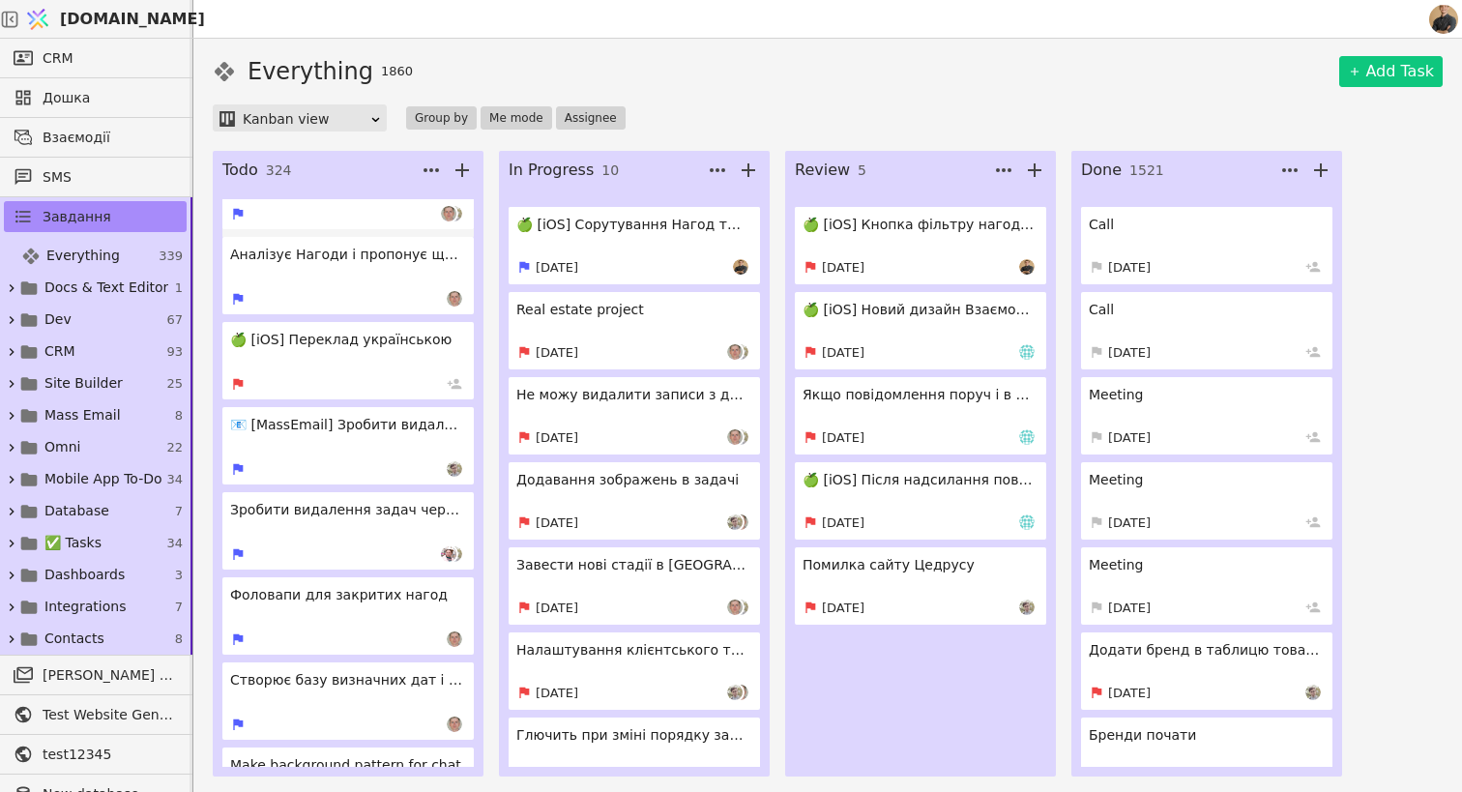
scroll to position [8652, 0]
click at [339, 370] on link "🍏 [iOS] Переклад українською" at bounding box center [347, 357] width 251 height 77
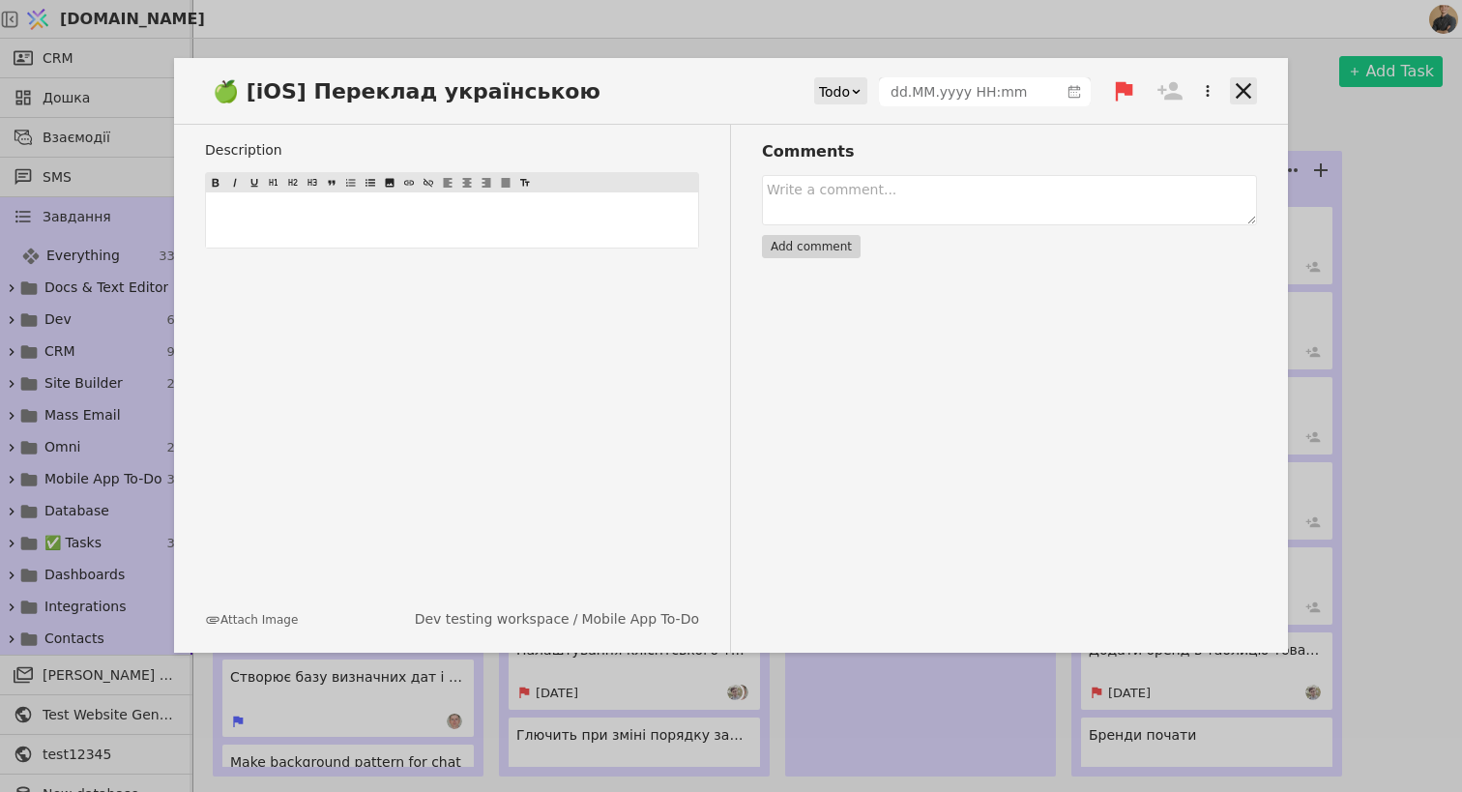
click at [1241, 87] on icon at bounding box center [1243, 90] width 15 height 15
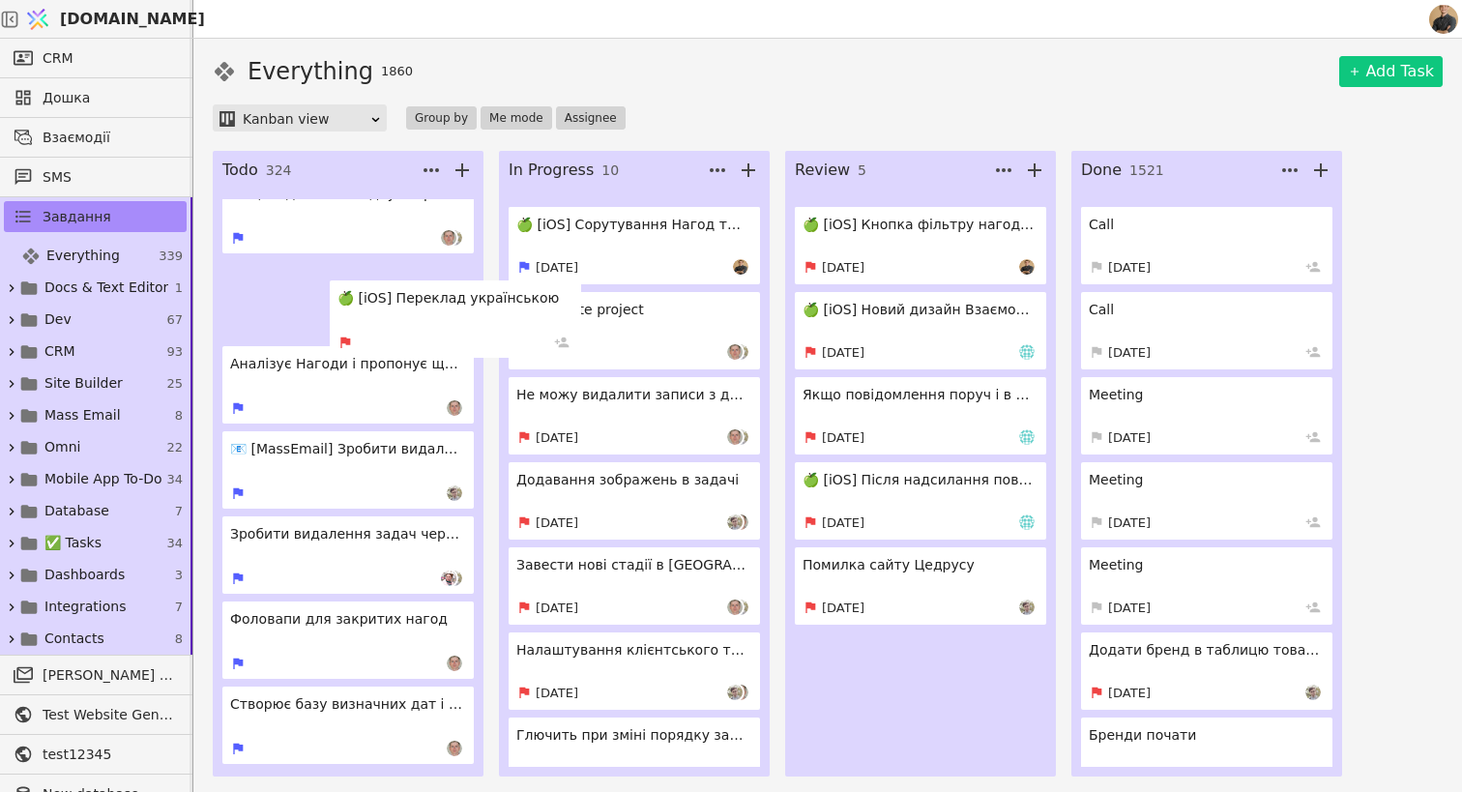
scroll to position [8611, 0]
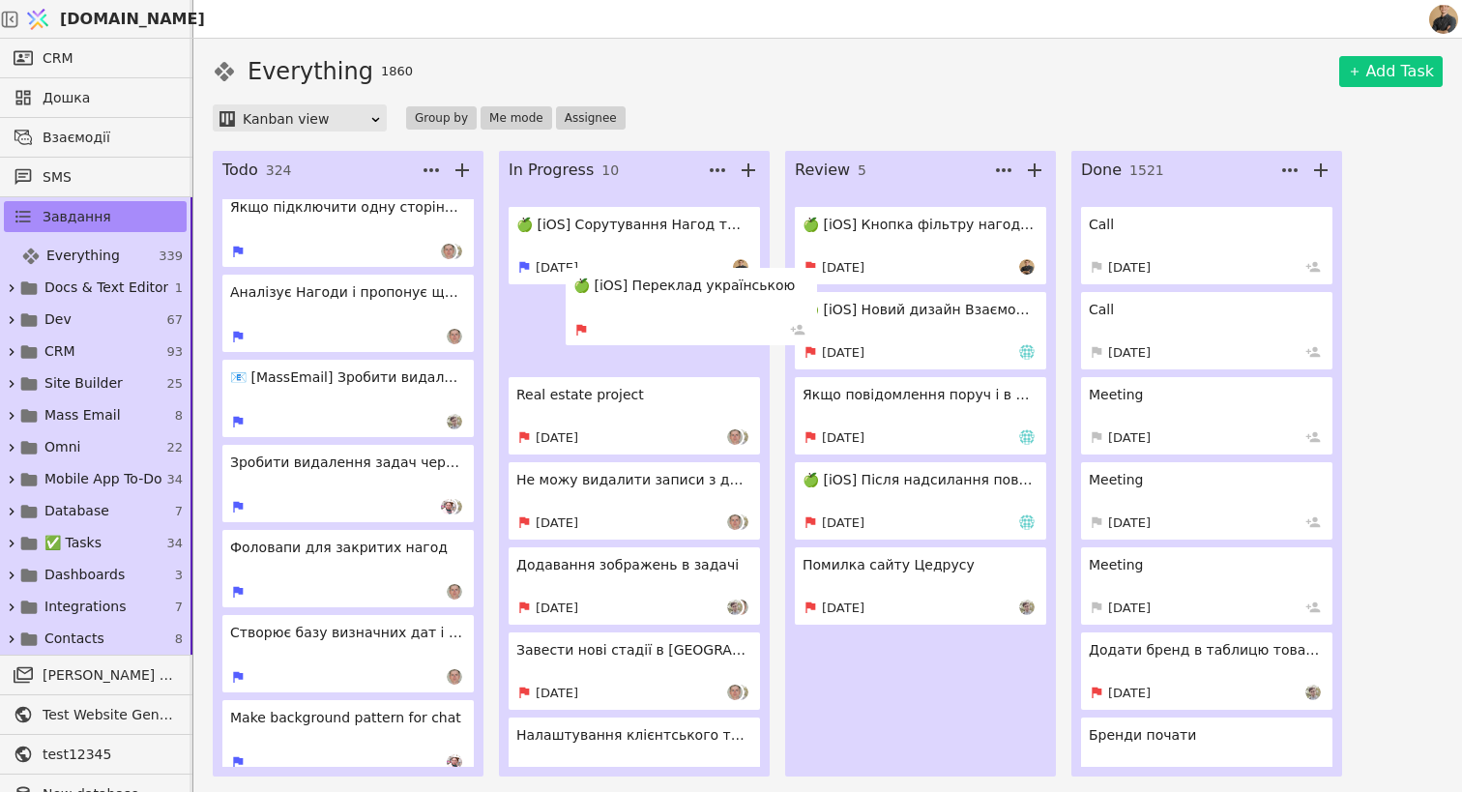
drag, startPoint x: 299, startPoint y: 359, endPoint x: 642, endPoint y: 312, distance: 346.4
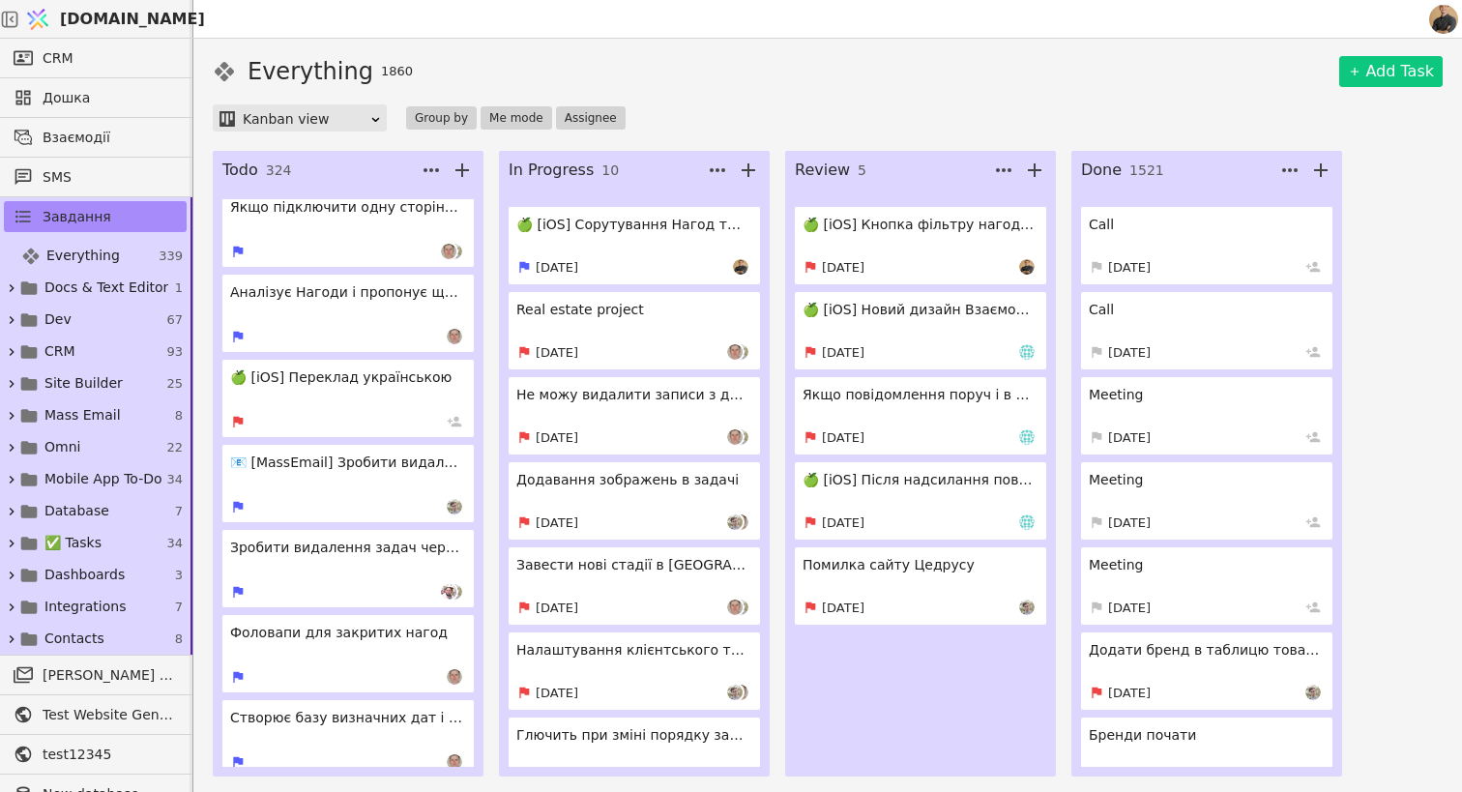
scroll to position [0, 0]
click at [453, 419] on icon at bounding box center [454, 421] width 15 height 15
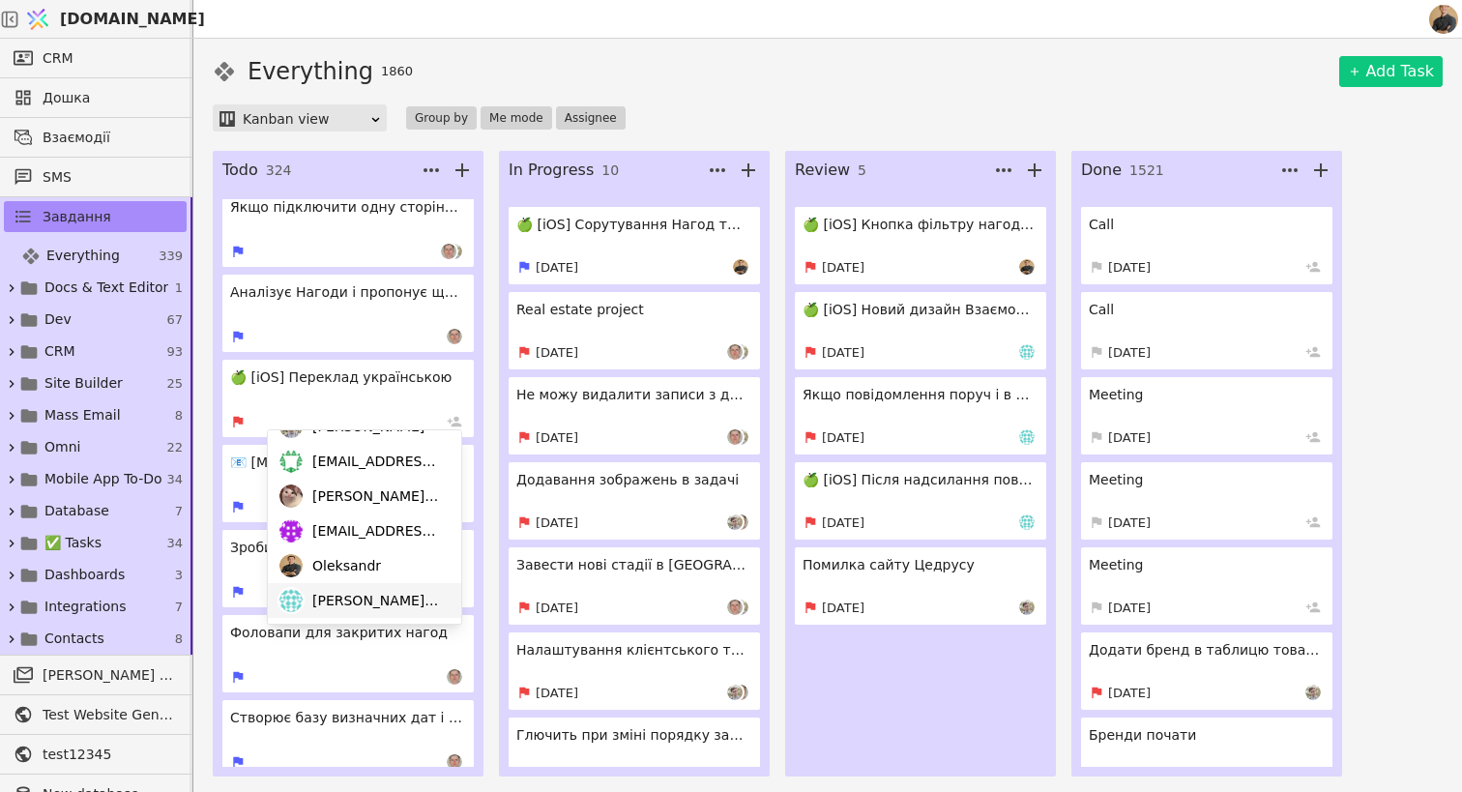
scroll to position [131, 0]
click at [365, 571] on span "Oleksandr" at bounding box center [346, 566] width 69 height 20
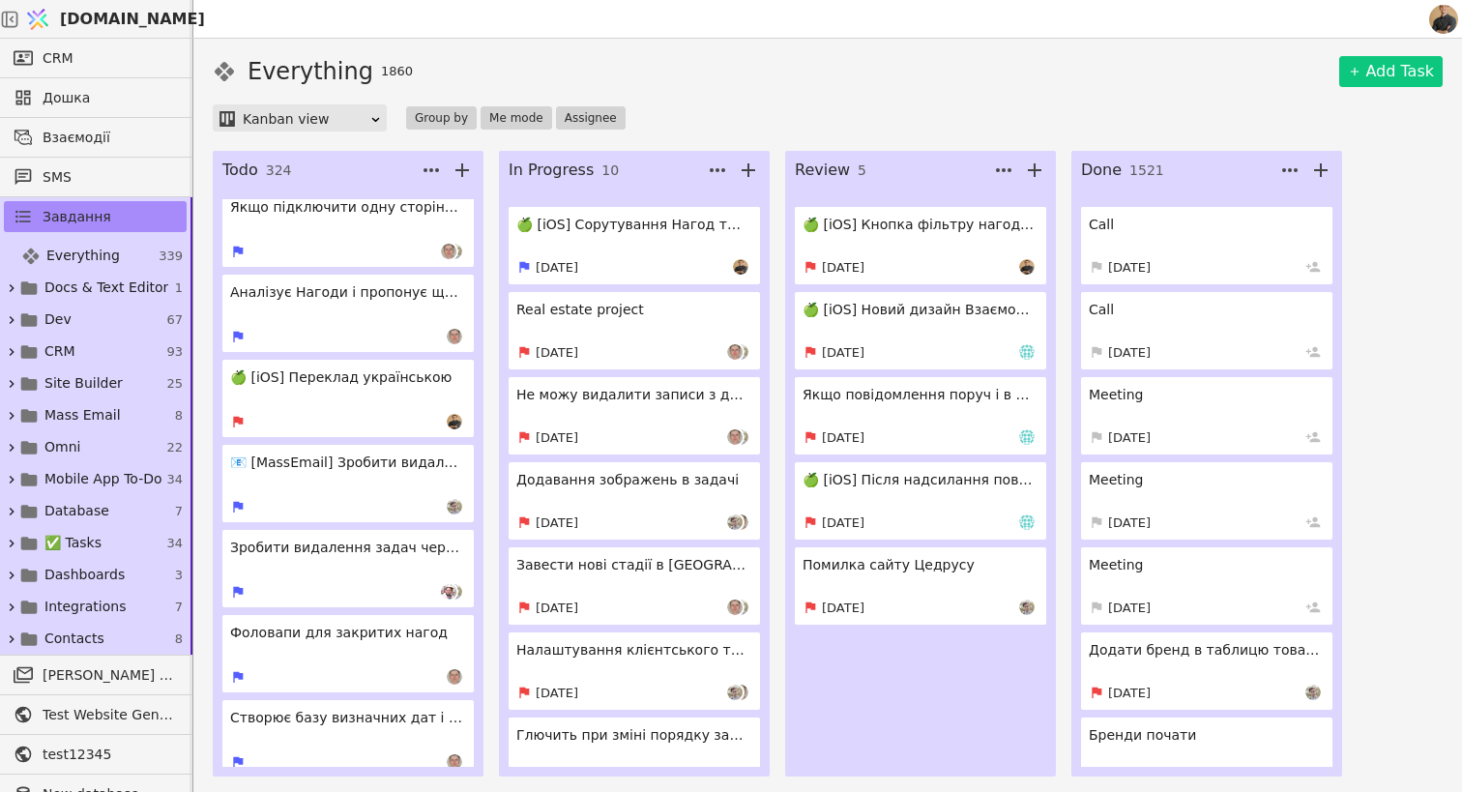
click at [325, 380] on h4 "🍏 [iOS] Переклад українською" at bounding box center [346, 377] width 232 height 20
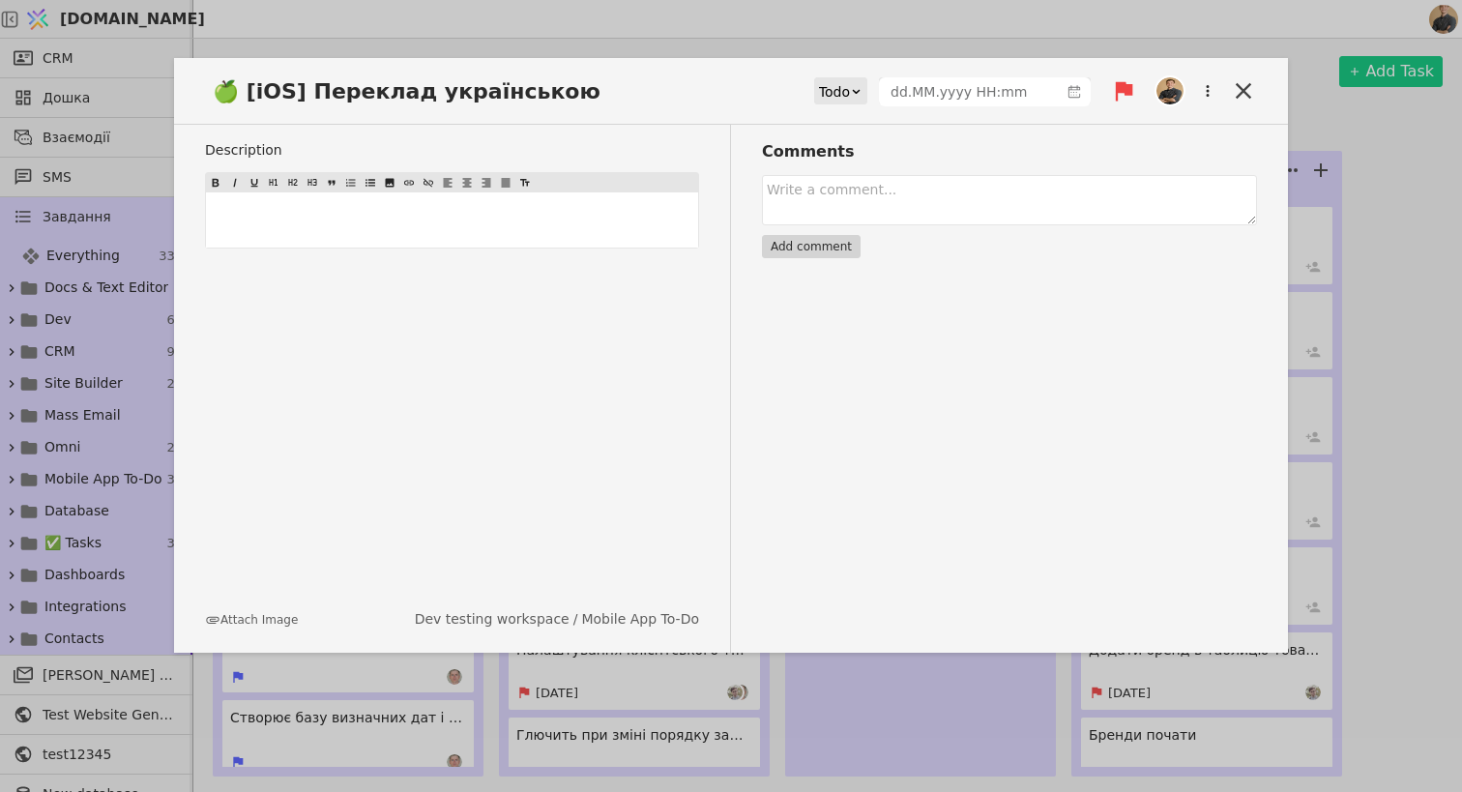
click at [852, 86] on icon at bounding box center [856, 91] width 13 height 13
click at [854, 152] on div "In Progress" at bounding box center [854, 146] width 80 height 29
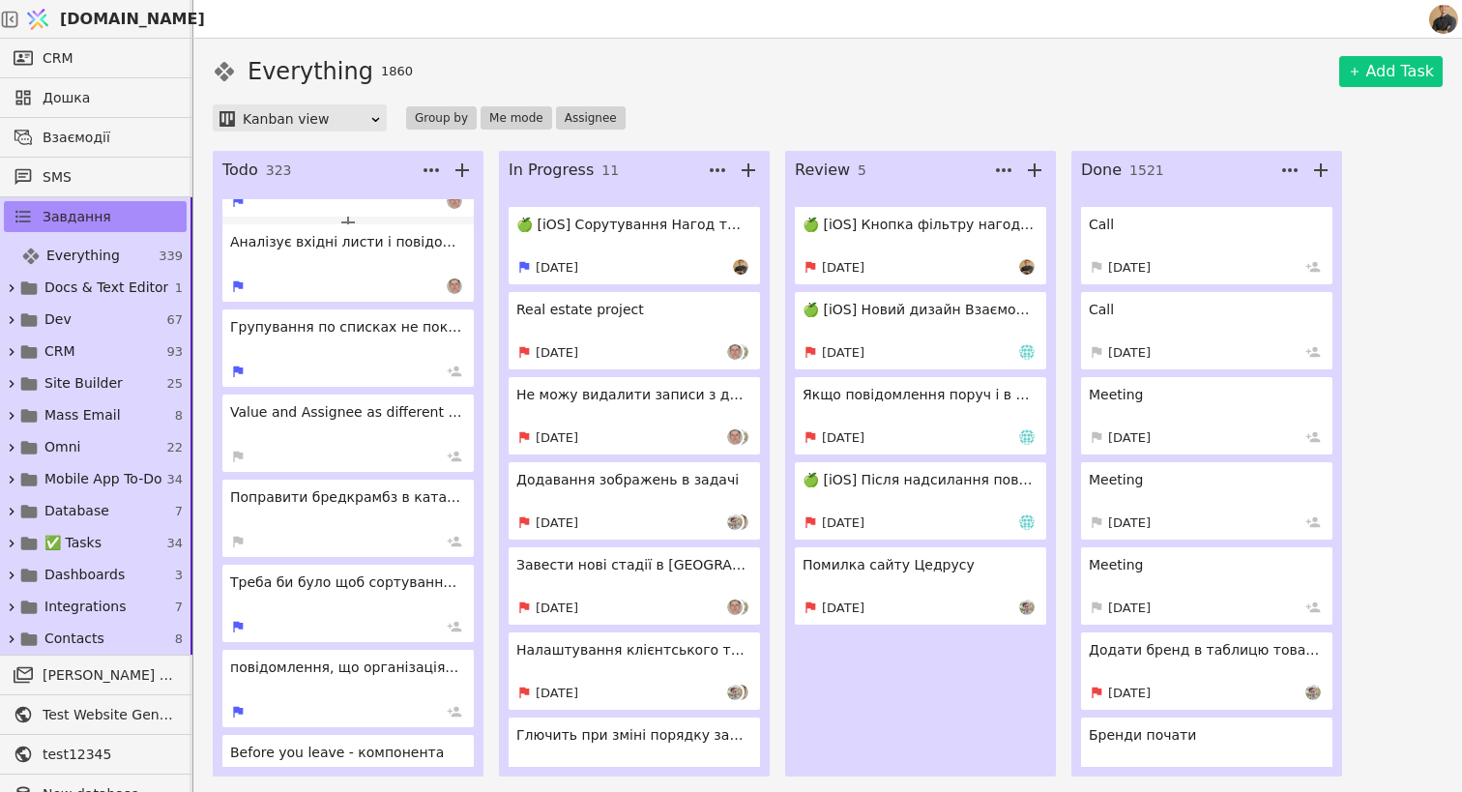
scroll to position [12322, 0]
click at [353, 413] on h4 "Value and Assignee as different size in opportunity card" at bounding box center [346, 410] width 232 height 20
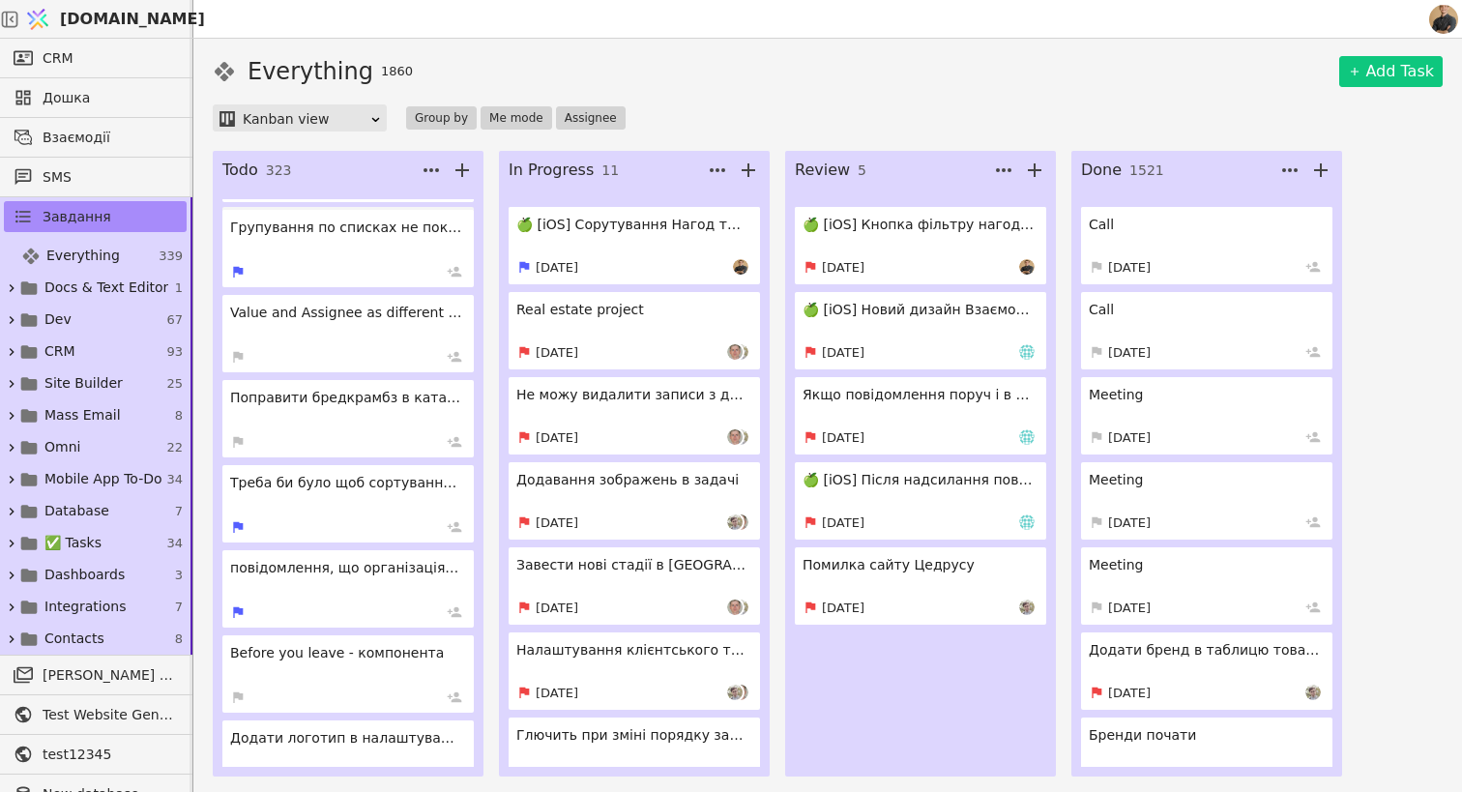
scroll to position [12420, 0]
click at [355, 529] on div at bounding box center [346, 526] width 232 height 15
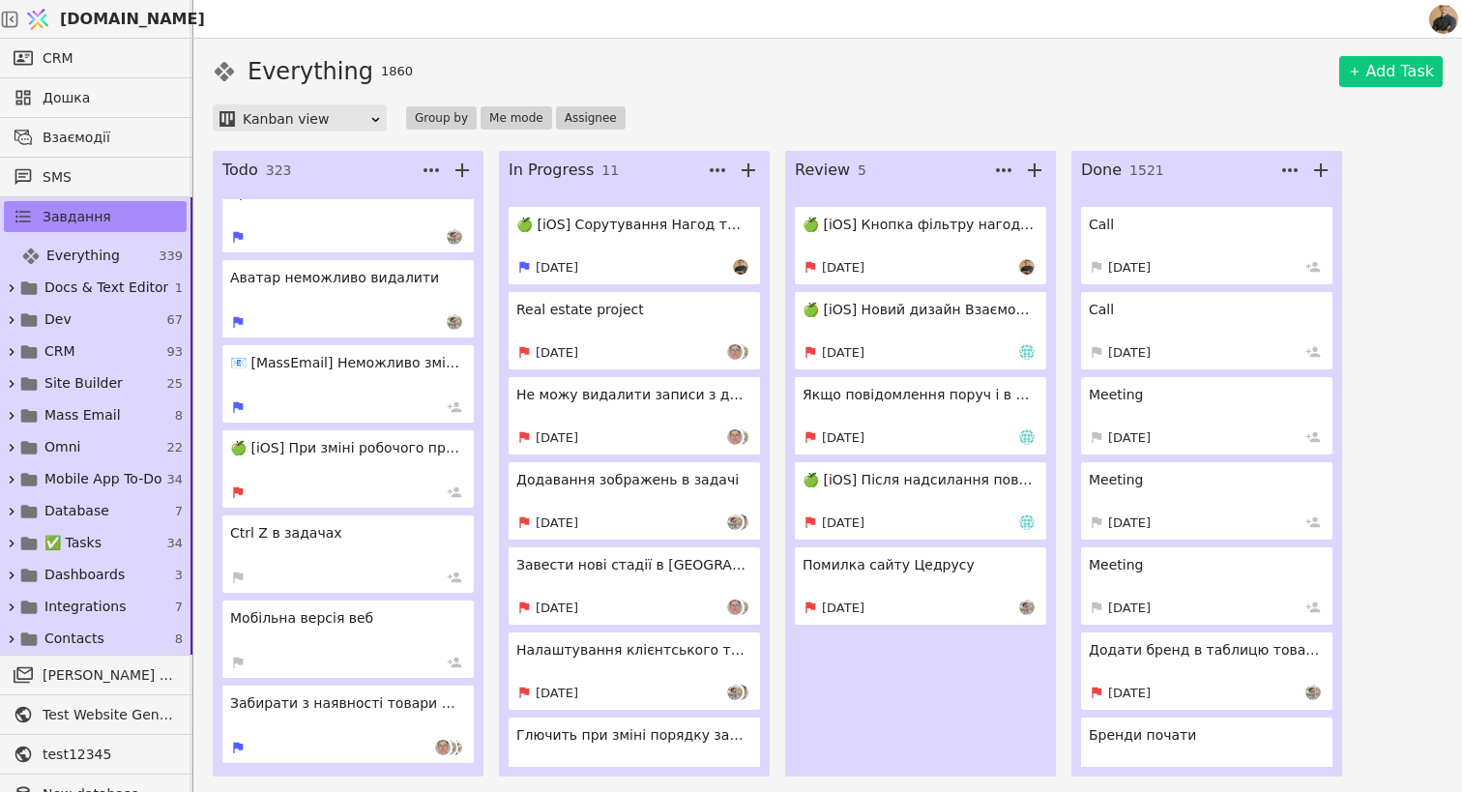
scroll to position [13821, 0]
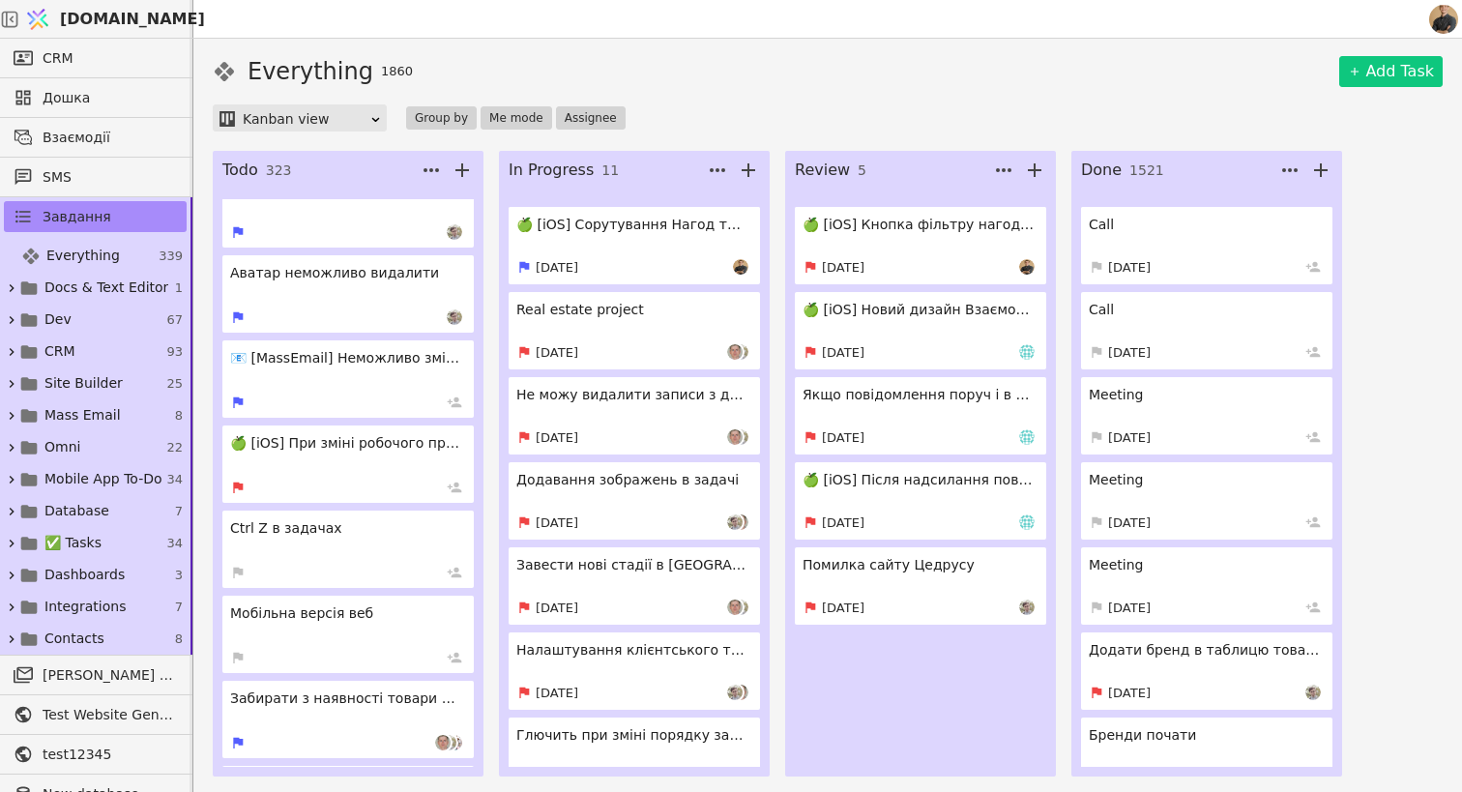
click at [345, 460] on link "🍏 [iOS] При зміні робочого простору не міняються стадії" at bounding box center [347, 463] width 251 height 77
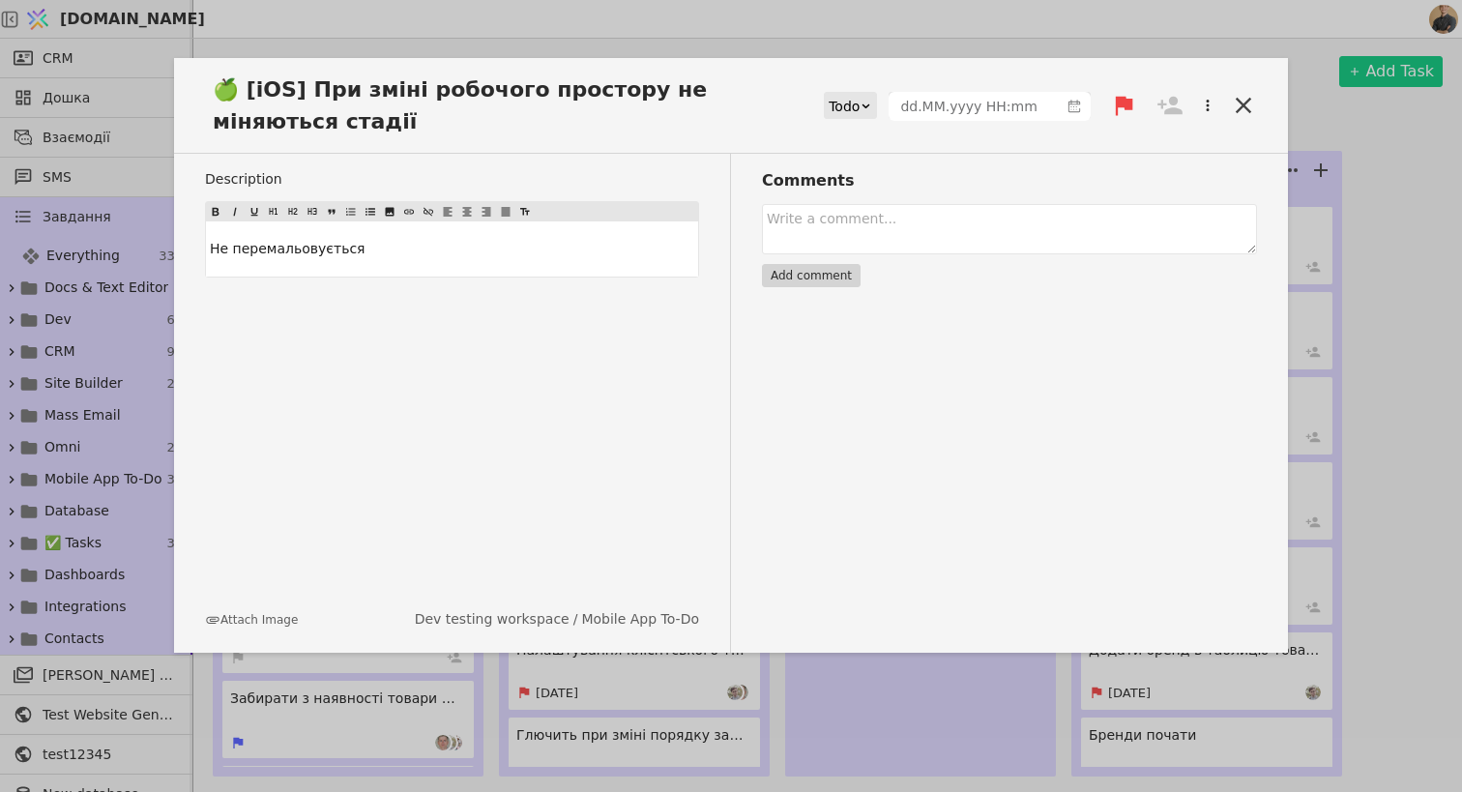
click at [846, 103] on div "Todo" at bounding box center [844, 106] width 31 height 27
click at [1179, 104] on icon at bounding box center [1169, 105] width 27 height 27
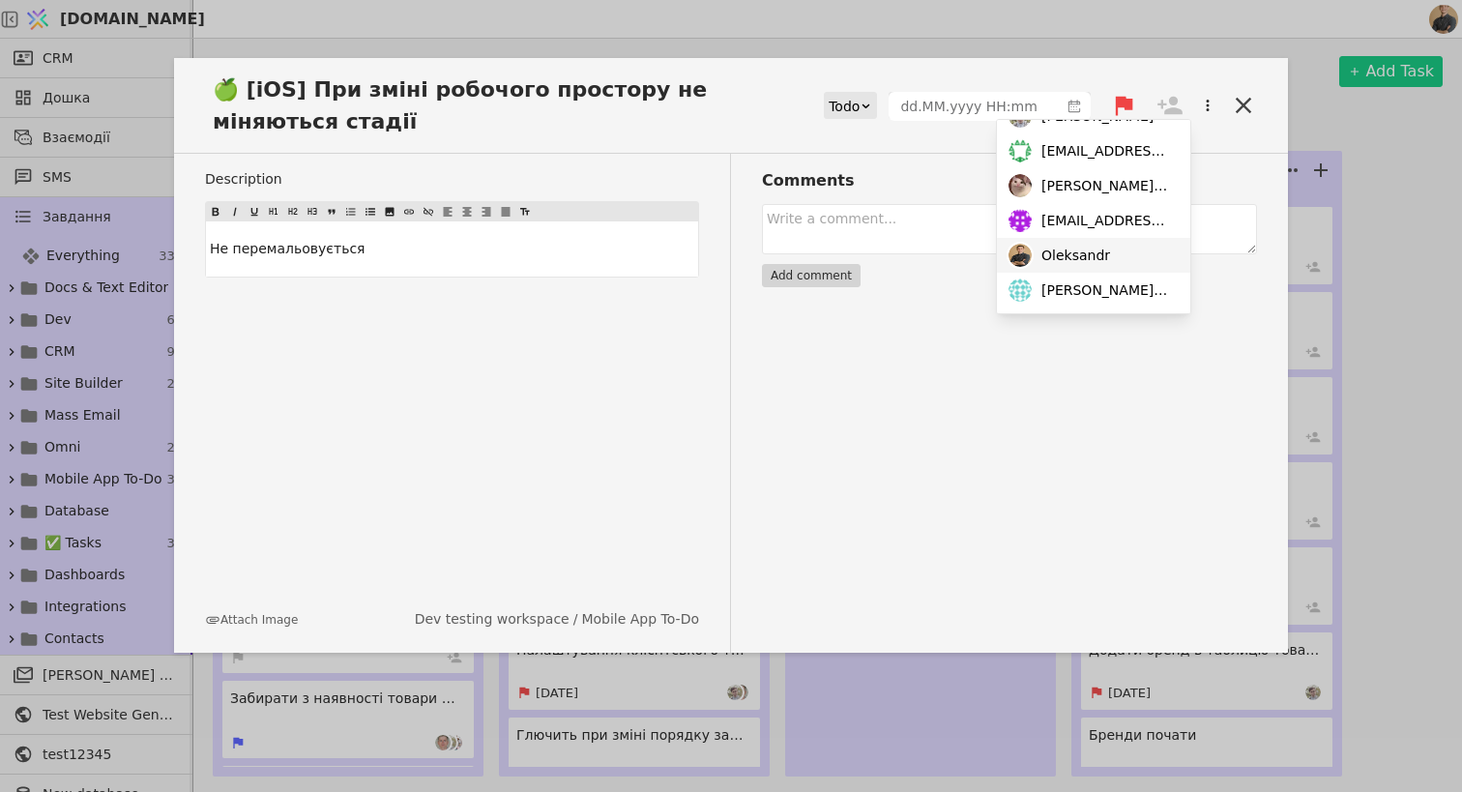
scroll to position [131, 0]
click at [1076, 260] on span "Oleksandr" at bounding box center [1075, 256] width 69 height 20
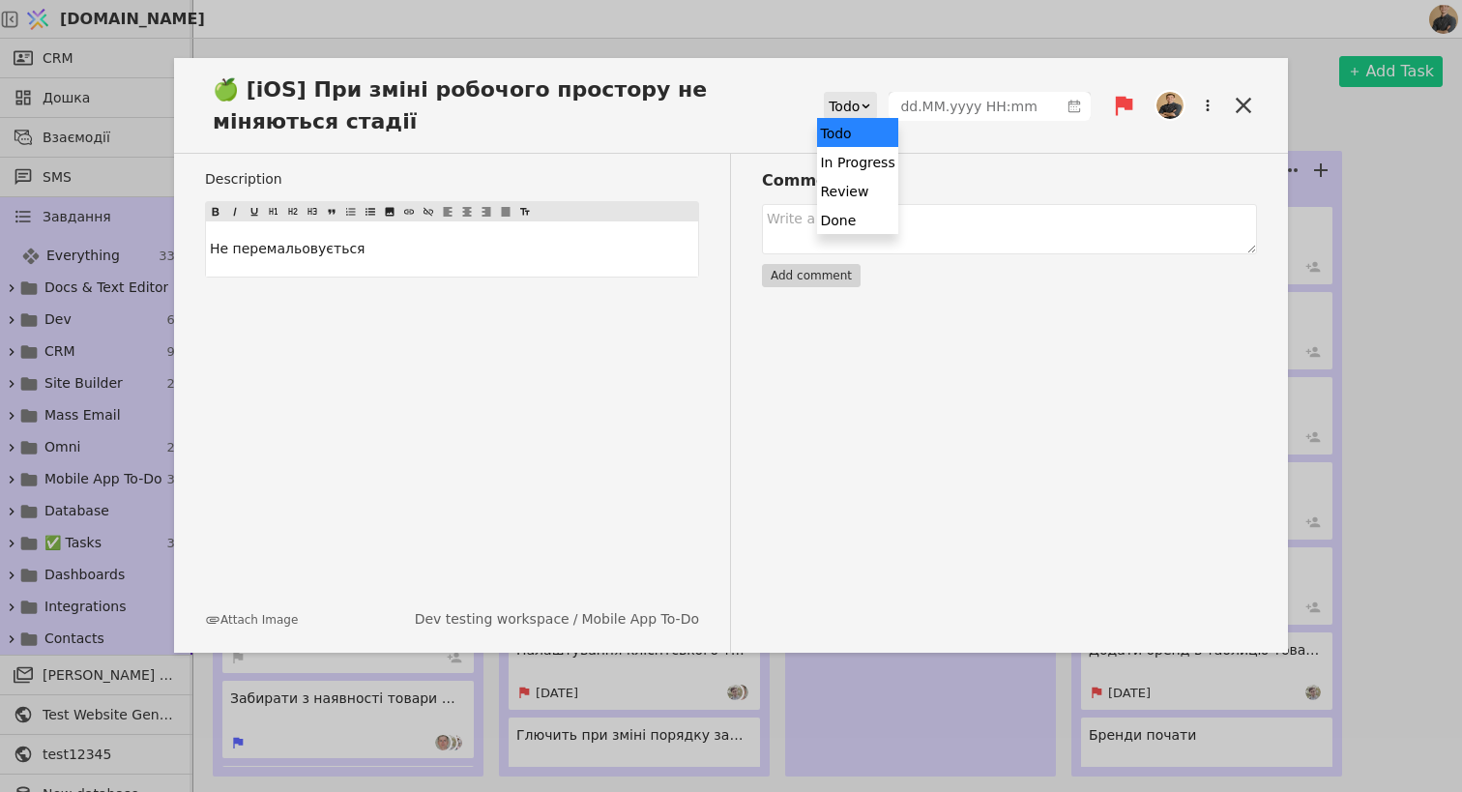
click at [861, 110] on icon at bounding box center [866, 106] width 13 height 13
click at [845, 165] on div "In Progress" at bounding box center [857, 161] width 80 height 29
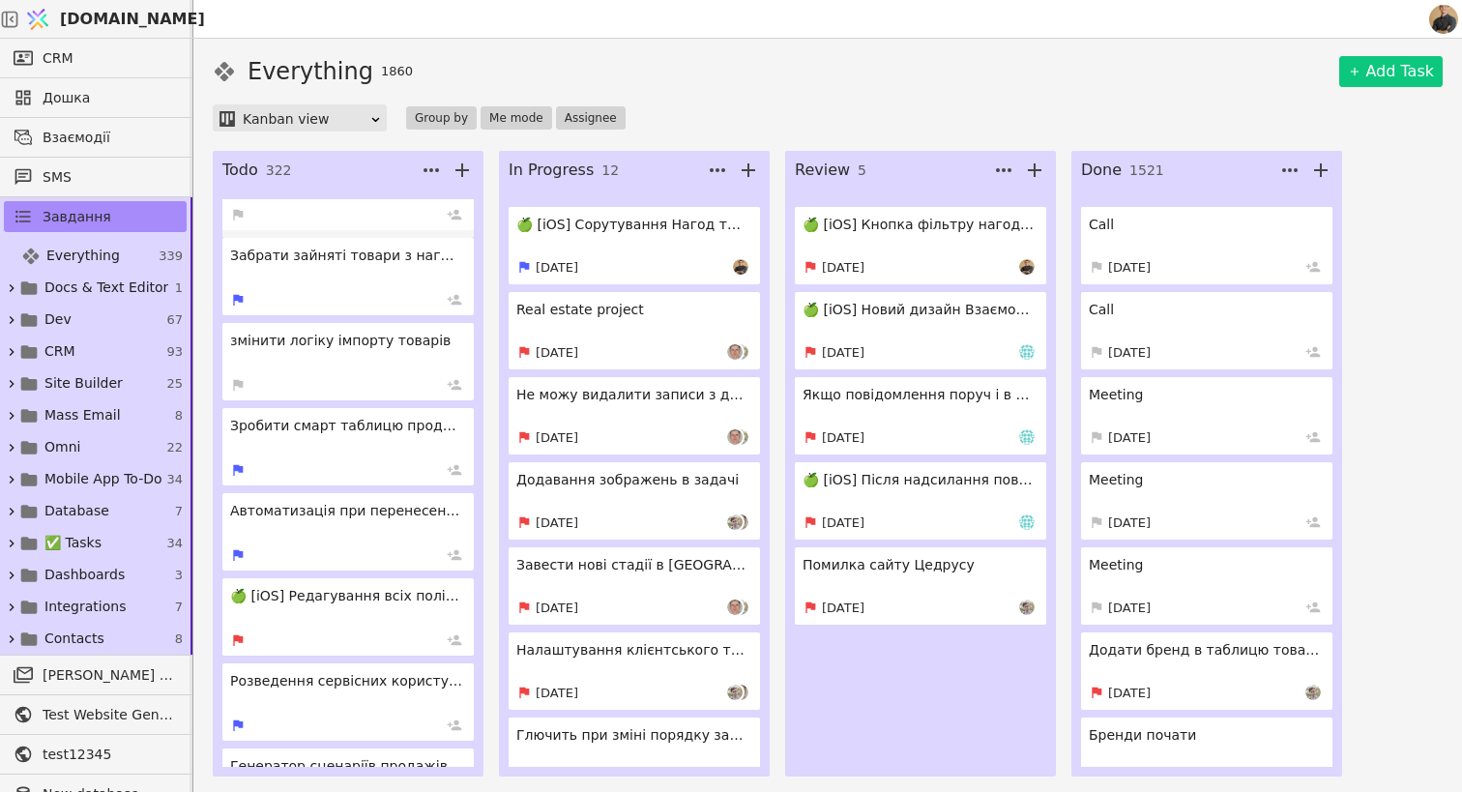
scroll to position [19030, 0]
click at [335, 627] on link "🍏 [iOS] Редагування всіх полів в нагодах" at bounding box center [347, 615] width 251 height 77
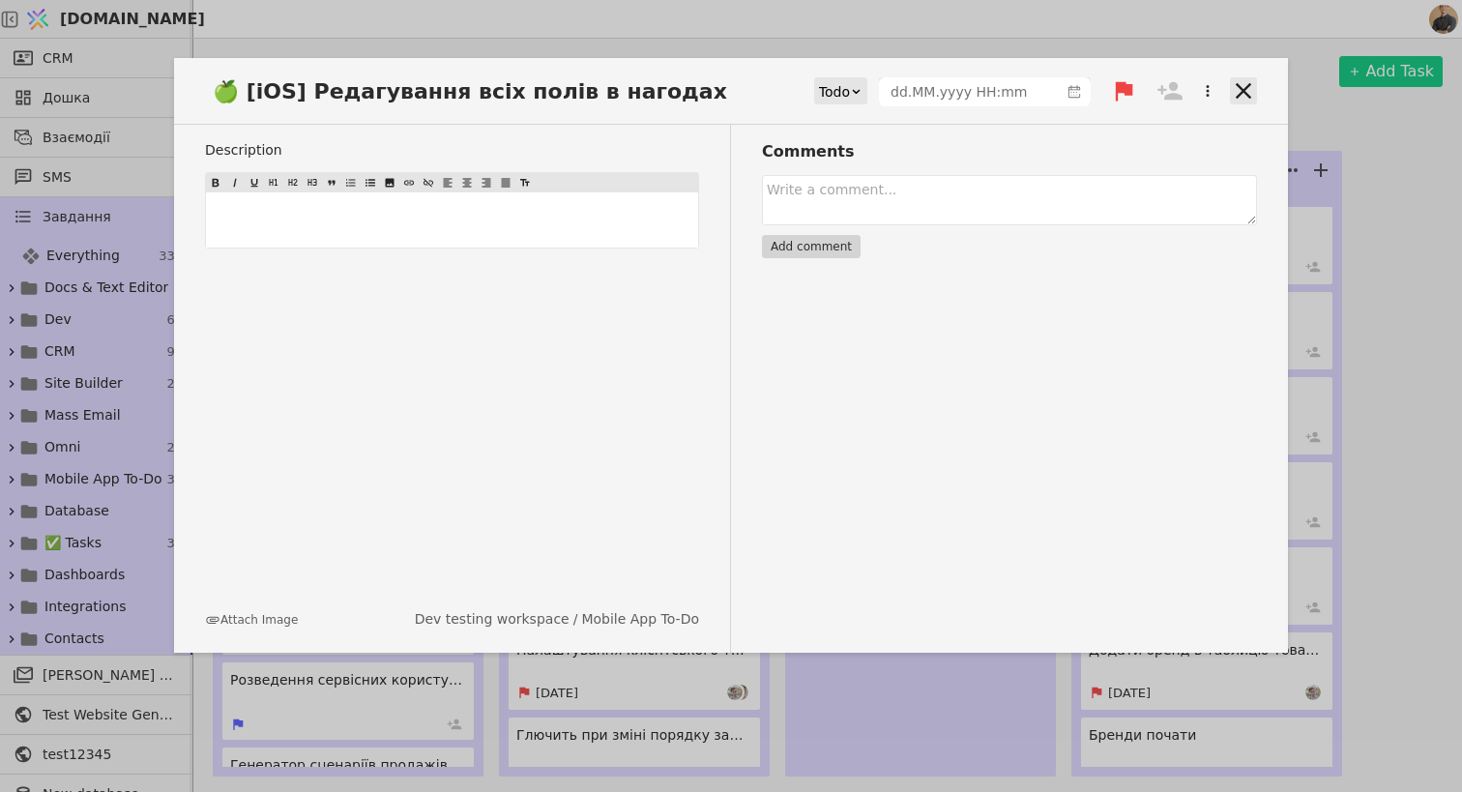
click at [1232, 86] on icon at bounding box center [1243, 90] width 27 height 27
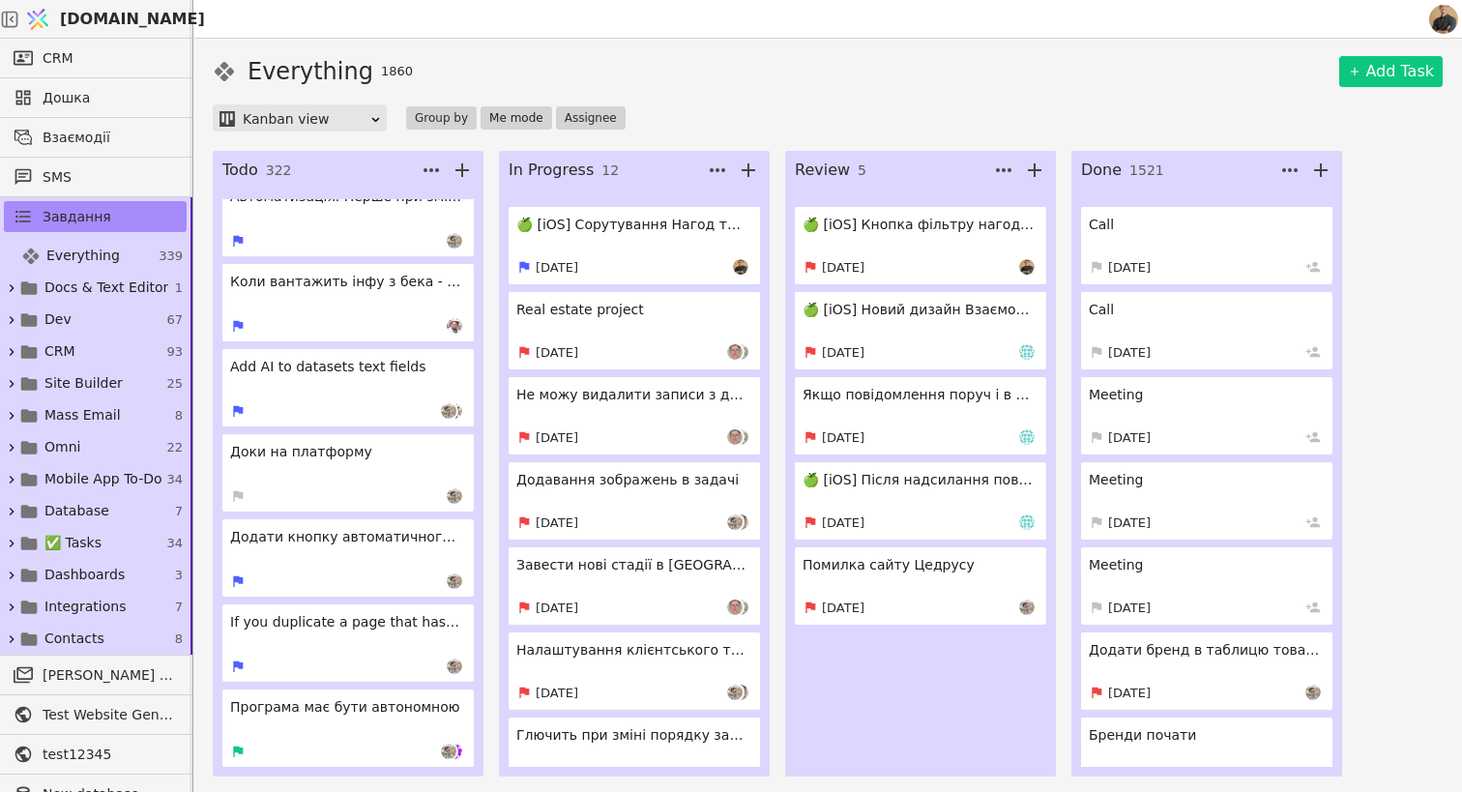
click at [511, 112] on button "Me mode" at bounding box center [517, 117] width 72 height 23
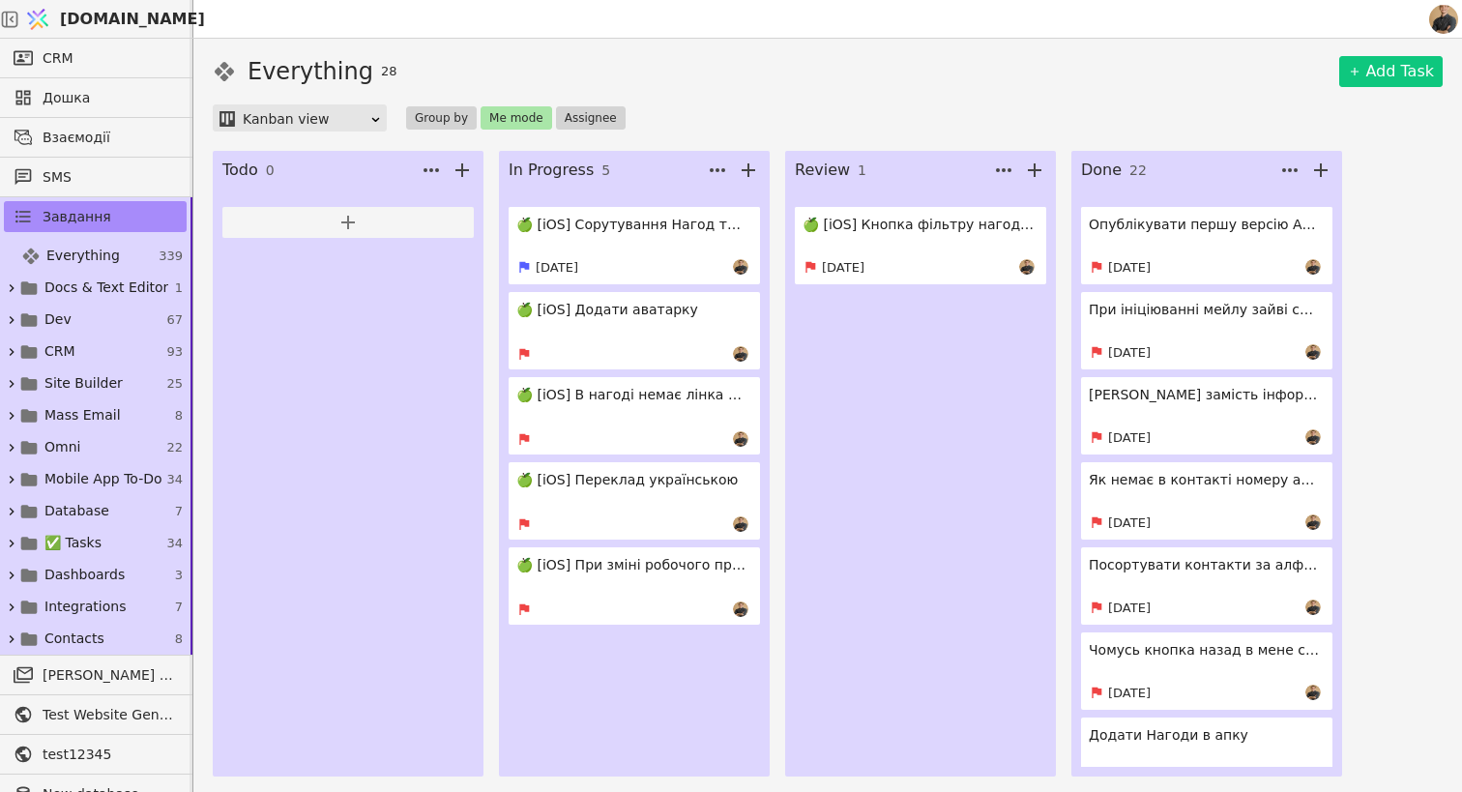
click at [674, 222] on h4 "🍏 [iOS] Сорутування Нагод треба зверху ті в яких були новіші взаємодії" at bounding box center [632, 225] width 232 height 20
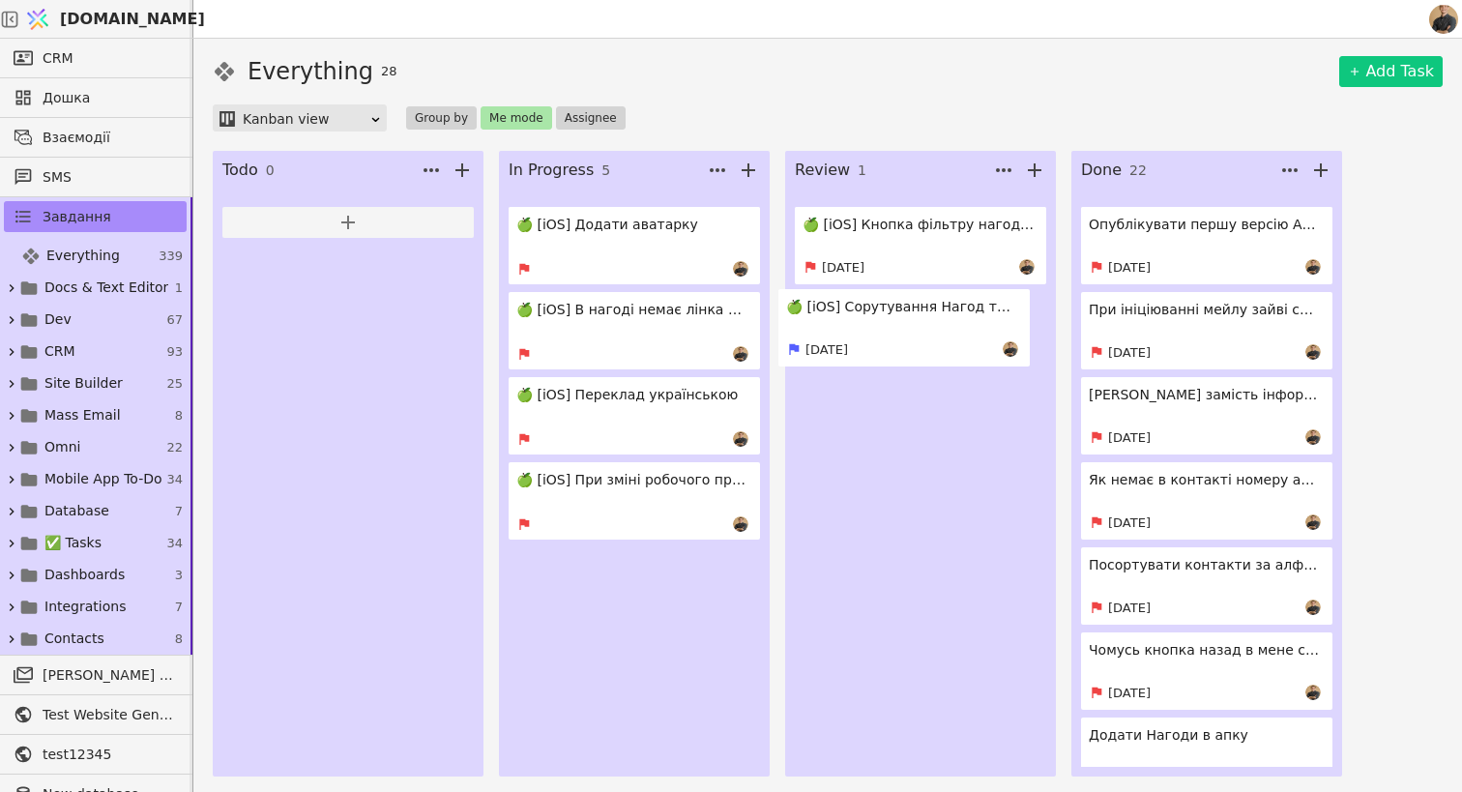
drag, startPoint x: 628, startPoint y: 261, endPoint x: 903, endPoint y: 343, distance: 287.6
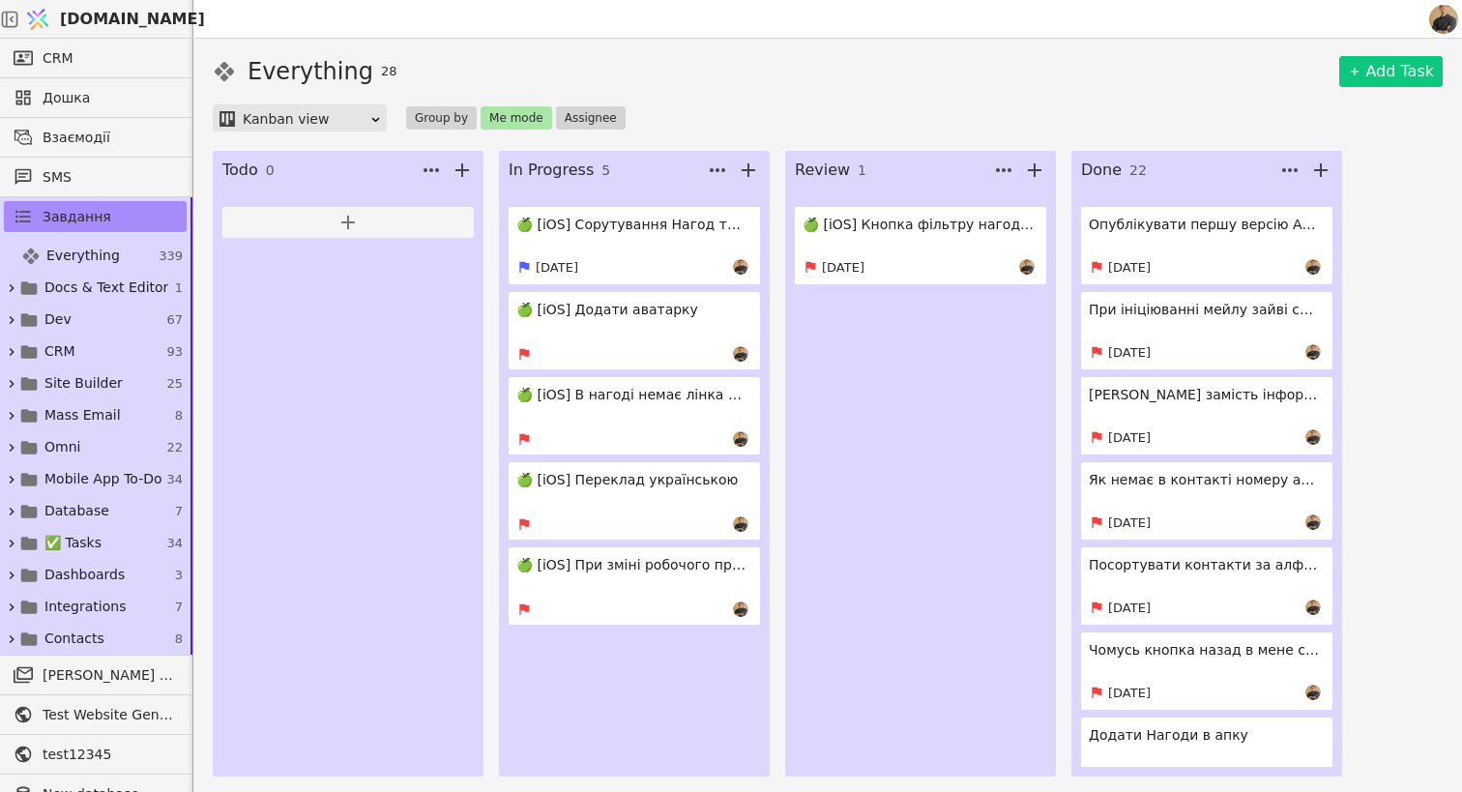
click at [634, 240] on link "🍏 [iOS] Сорутування Нагод треба зверху ті в яких були новіші взаємодії [DATE]" at bounding box center [634, 245] width 251 height 77
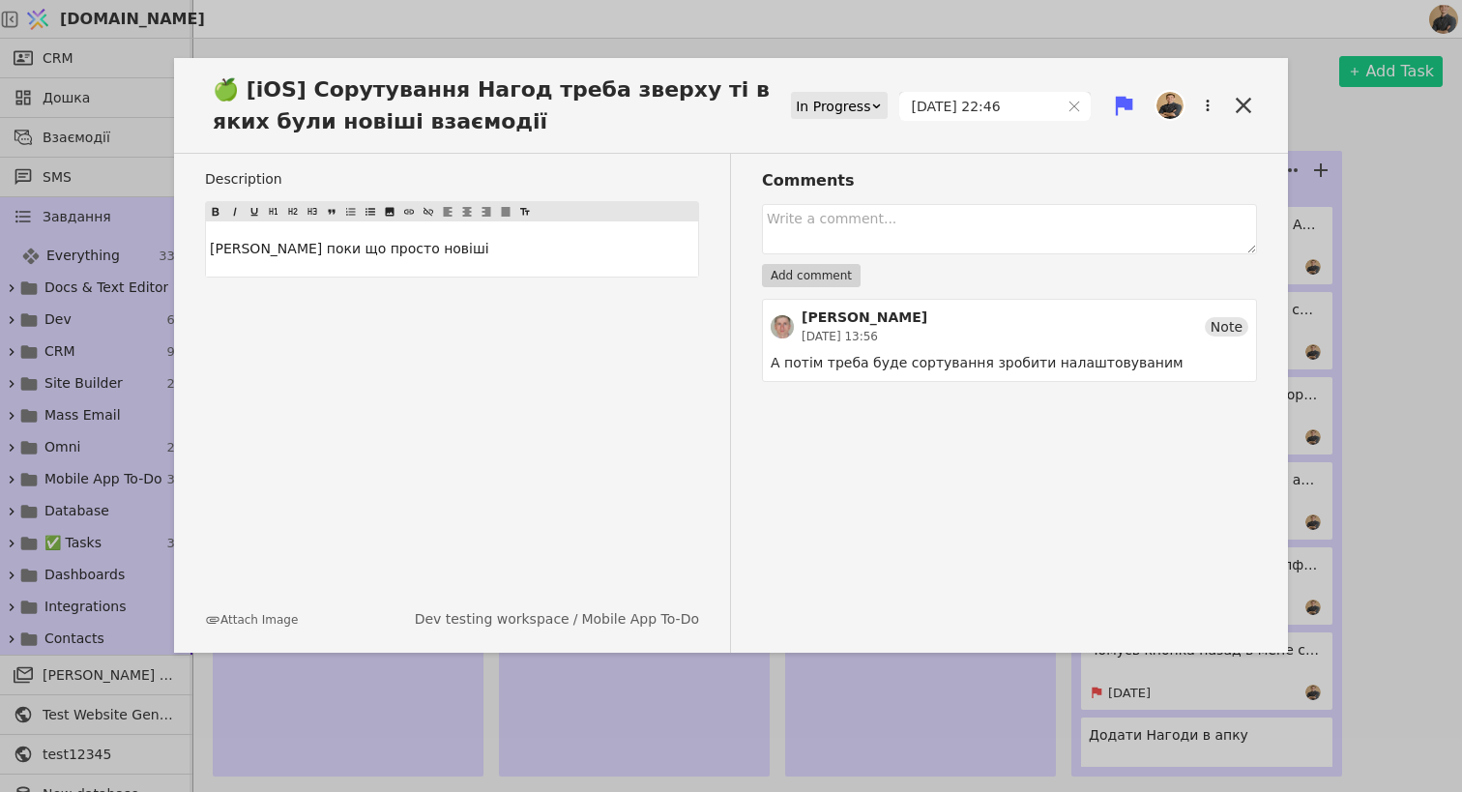
click at [860, 90] on div "🍏 [iOS] Сорутування Нагод треба зверху ті в яких були новіші взаємодії In Progr…" at bounding box center [731, 113] width 1114 height 80
click at [843, 104] on div "In Progress" at bounding box center [833, 106] width 74 height 27
click at [837, 187] on div "Review" at bounding box center [840, 190] width 91 height 29
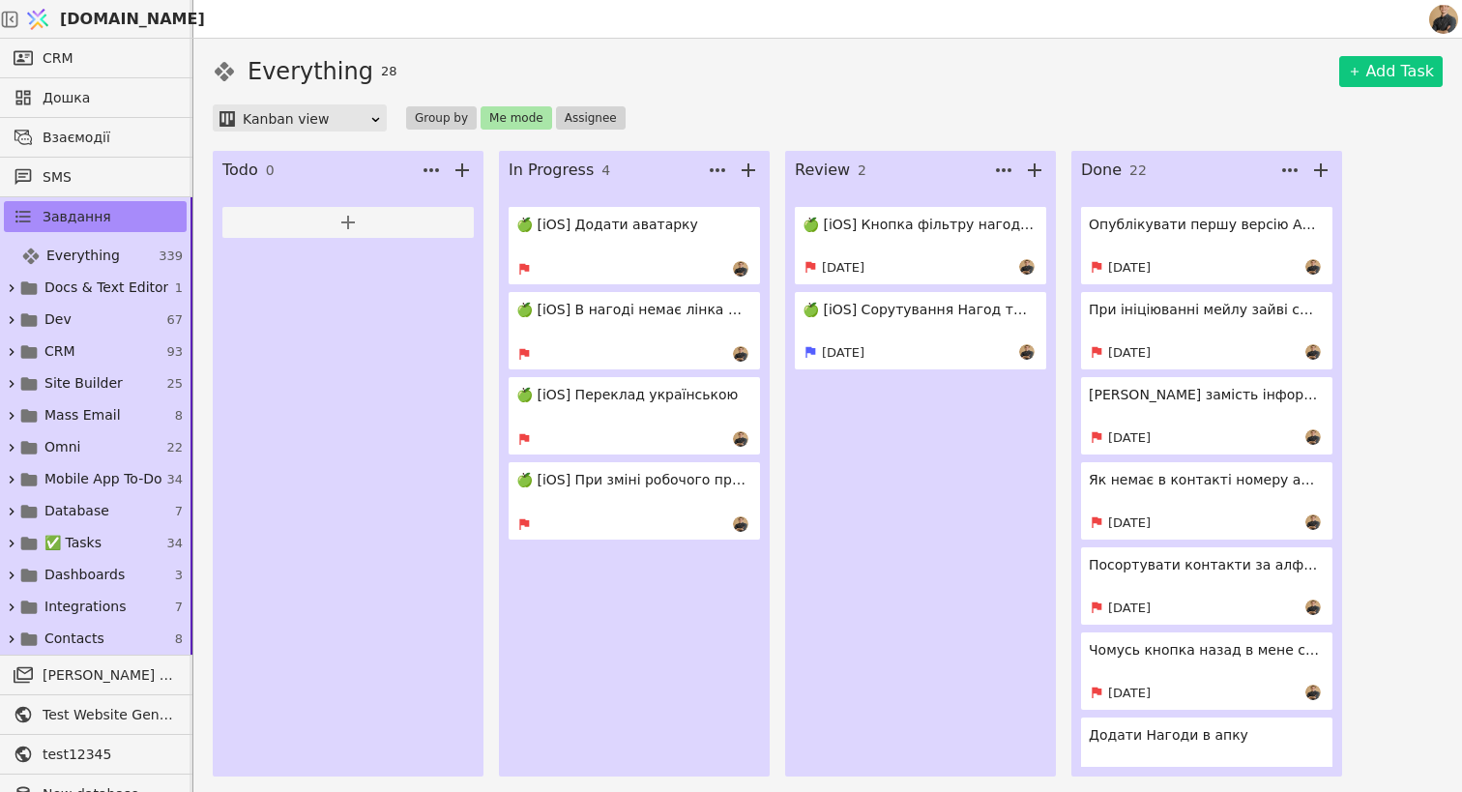
click at [638, 245] on link "🍏 [iOS] Додати аватарку" at bounding box center [634, 245] width 251 height 77
